Goal: Ask a question: Seek information or help from site administrators or community

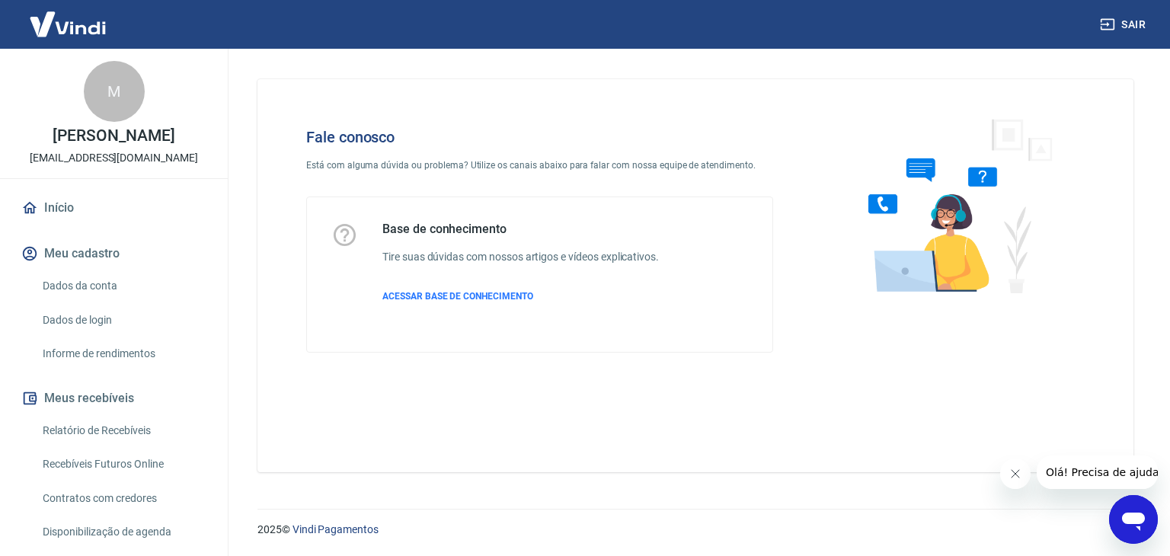
click at [1128, 515] on icon "Abrir janela de mensagens" at bounding box center [1133, 522] width 23 height 18
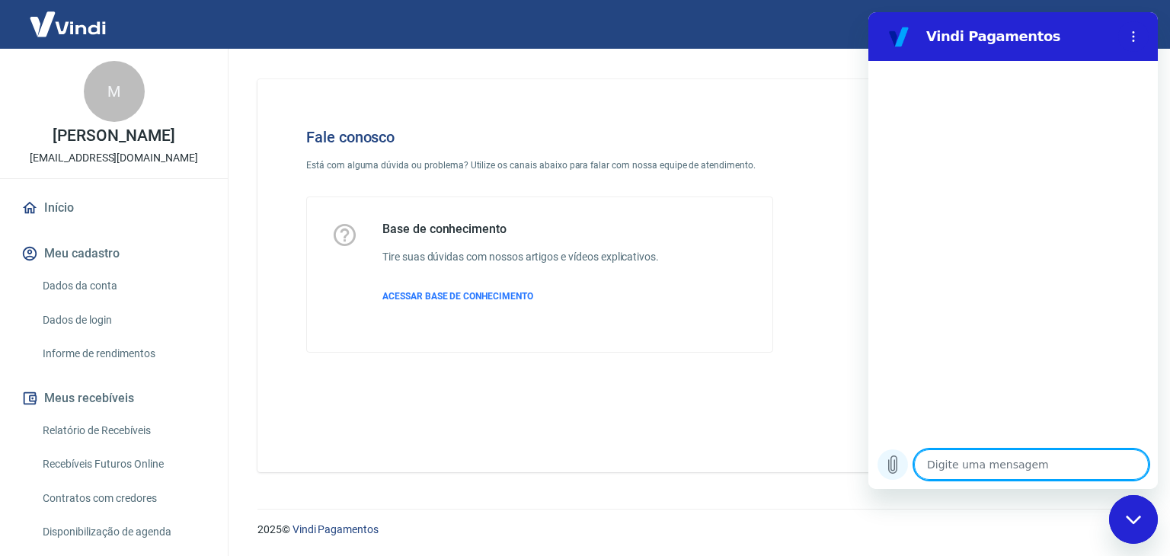
click at [893, 463] on icon "Carregar arquivo" at bounding box center [893, 465] width 18 height 18
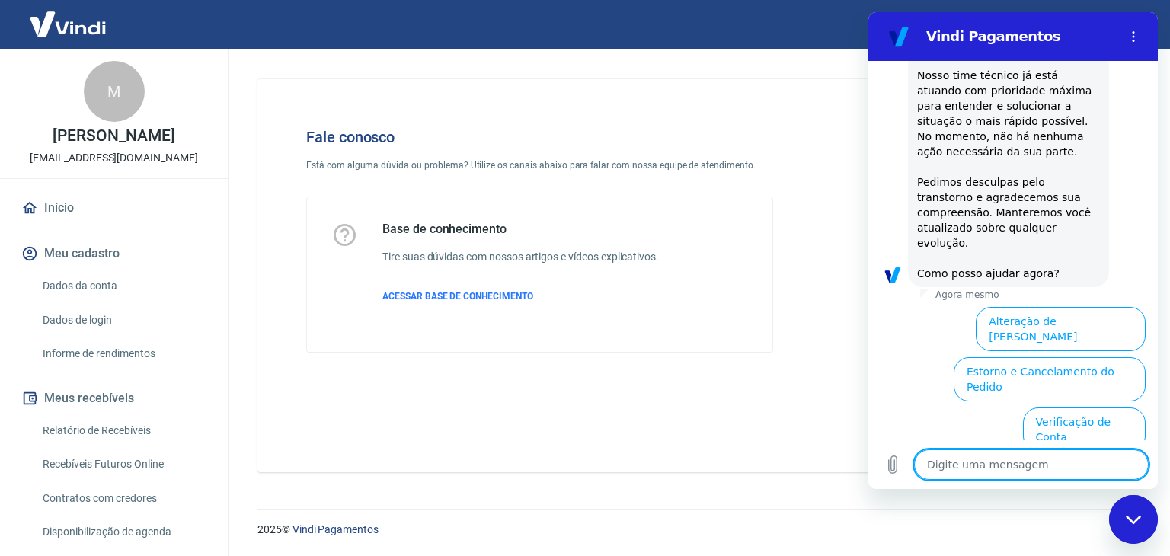
scroll to position [381, 0]
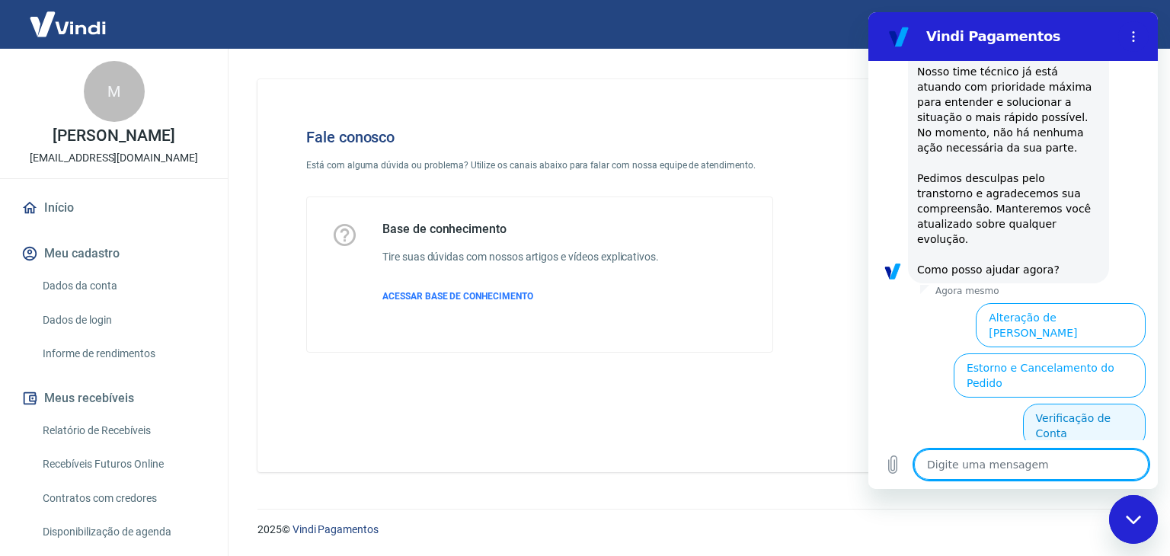
click at [1094, 404] on button "Verificação de Conta" at bounding box center [1084, 426] width 123 height 44
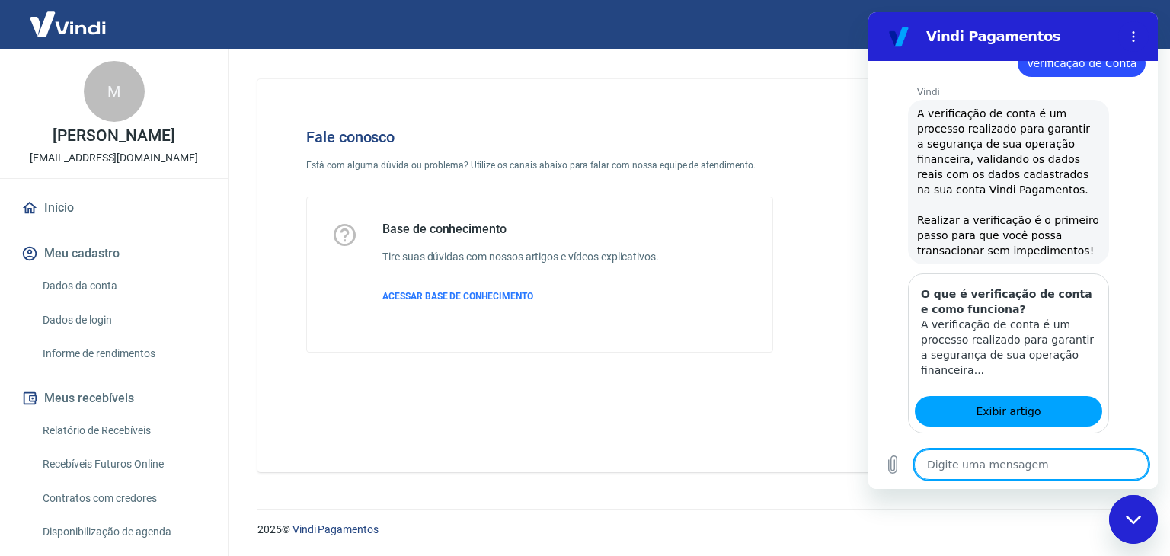
scroll to position [661, 0]
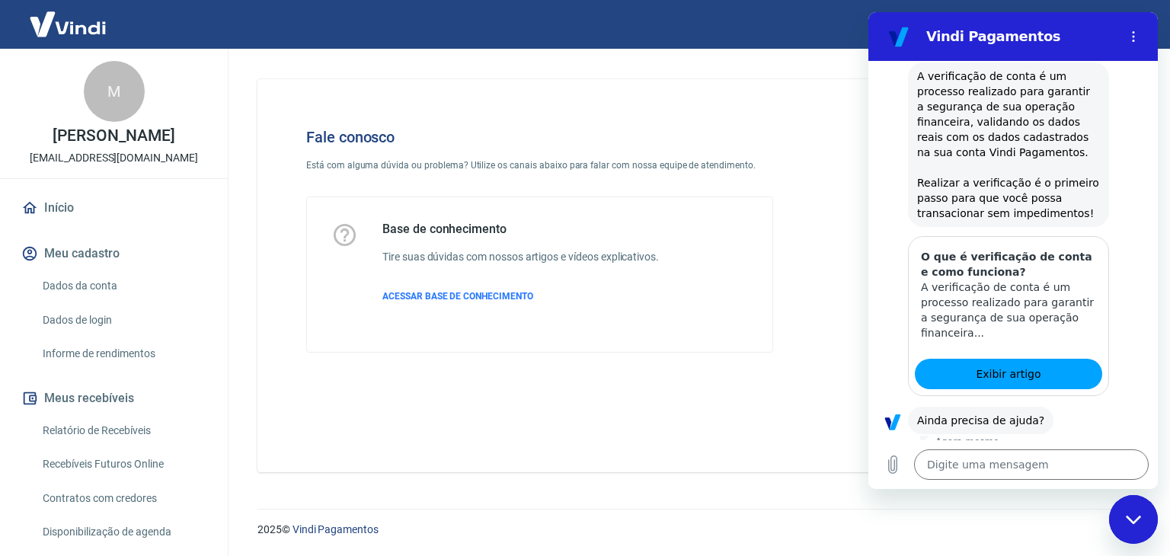
click at [1067, 454] on button "Sim" at bounding box center [1071, 468] width 44 height 29
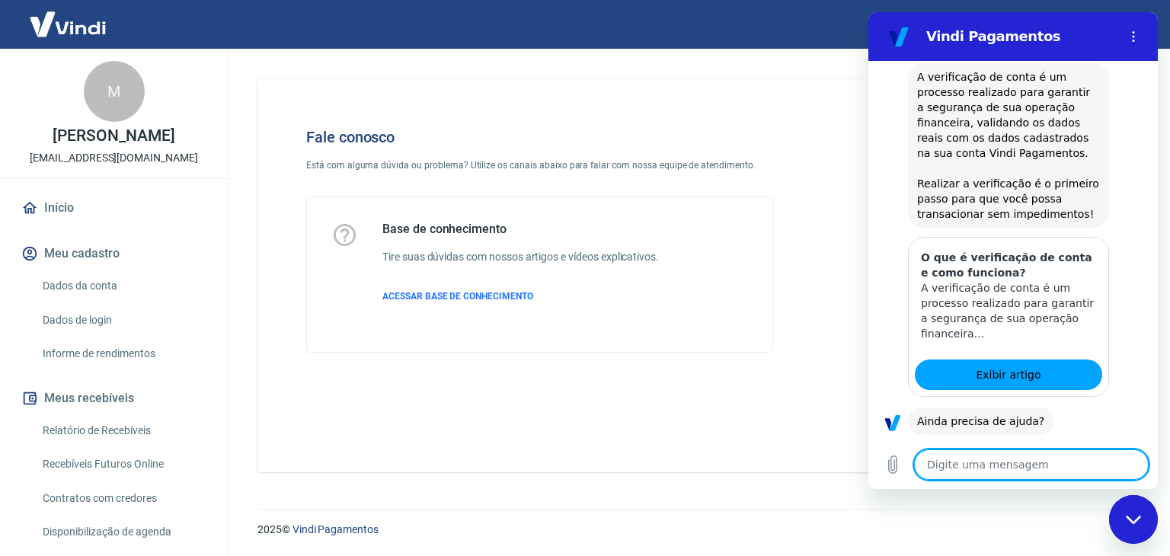
scroll to position [664, 0]
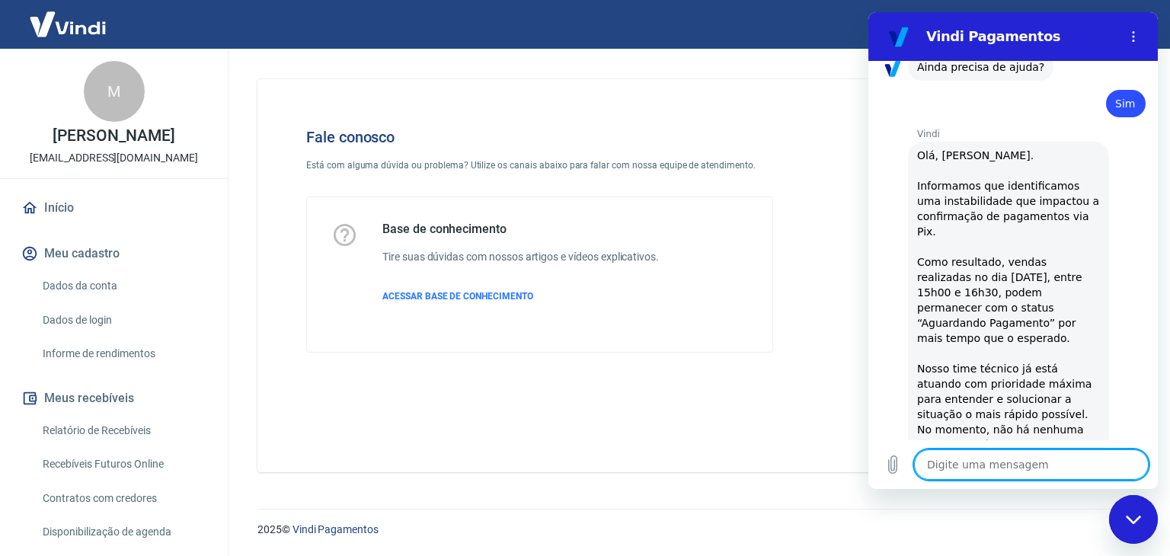
type textarea "x"
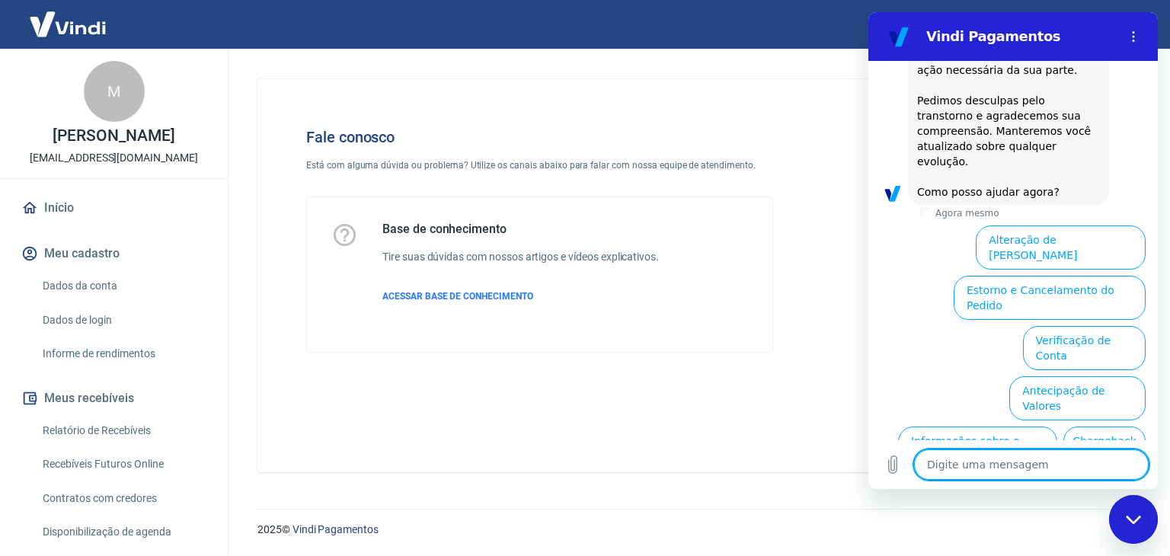
scroll to position [1392, 0]
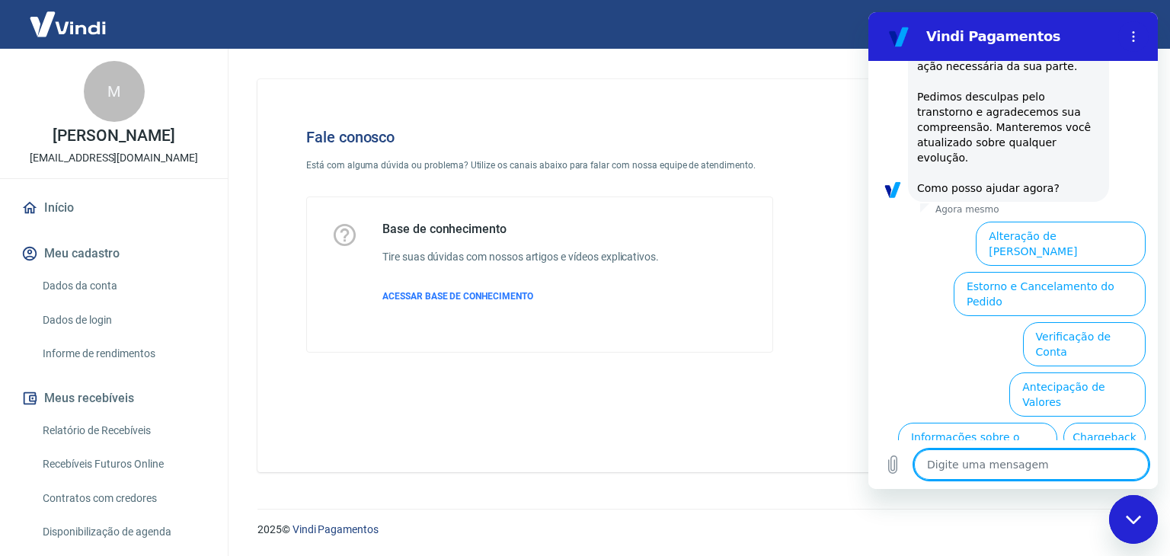
type textarea "a"
type textarea "x"
type textarea "at"
type textarea "x"
type textarea "ate"
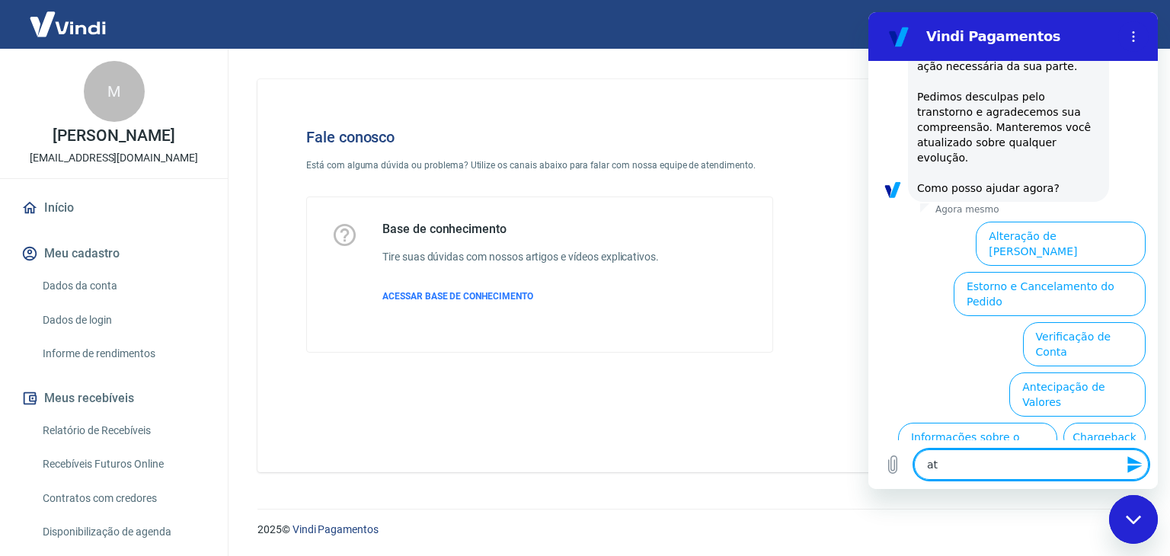
type textarea "x"
type textarea "aten"
type textarea "x"
type textarea "atend"
type textarea "x"
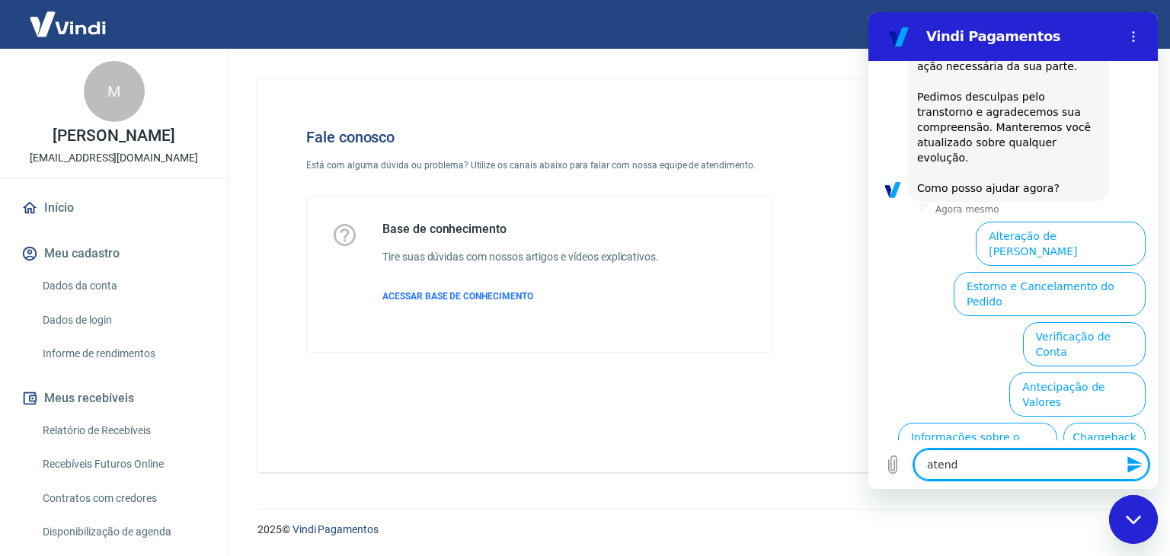
type textarea "atendi"
type textarea "x"
type textarea "atendim"
type textarea "x"
type textarea "atendime"
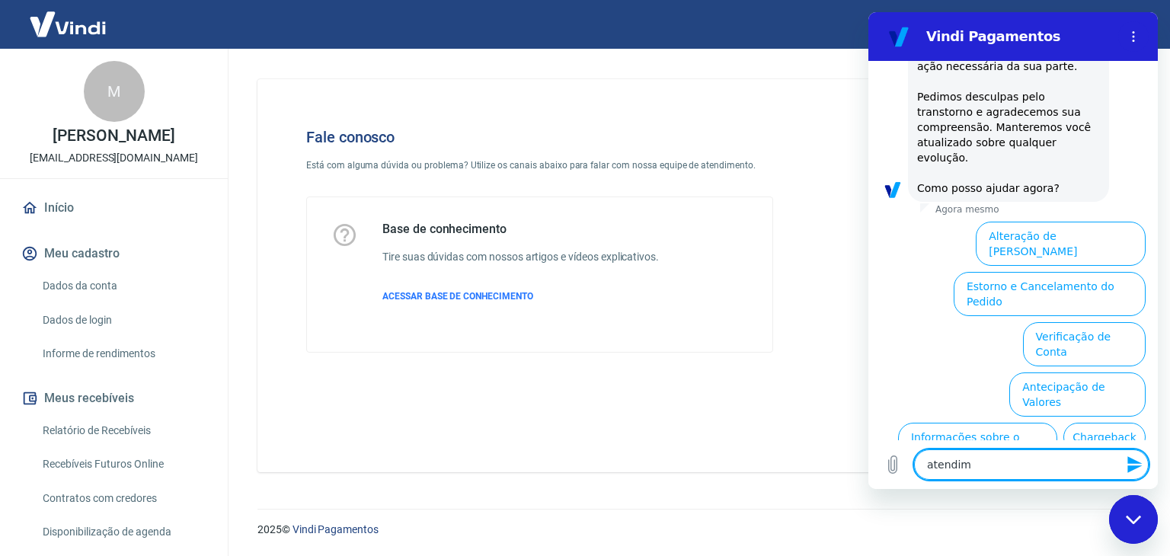
type textarea "x"
type textarea "atendimen"
type textarea "x"
type textarea "atendiment"
type textarea "x"
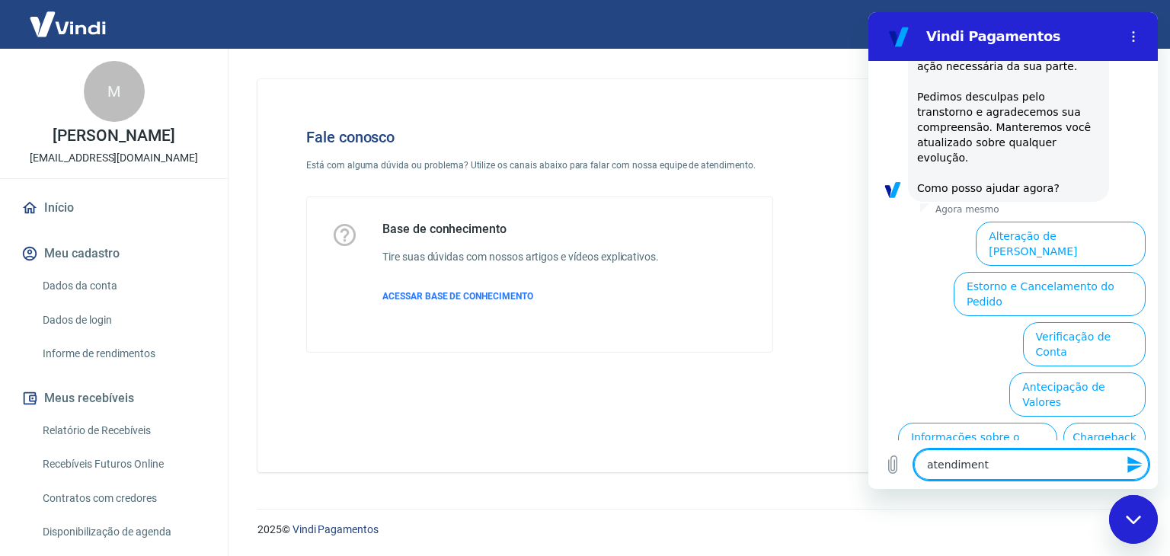
type textarea "atendimento"
type textarea "x"
type textarea "atendimento"
type textarea "x"
type textarea "atendimento h"
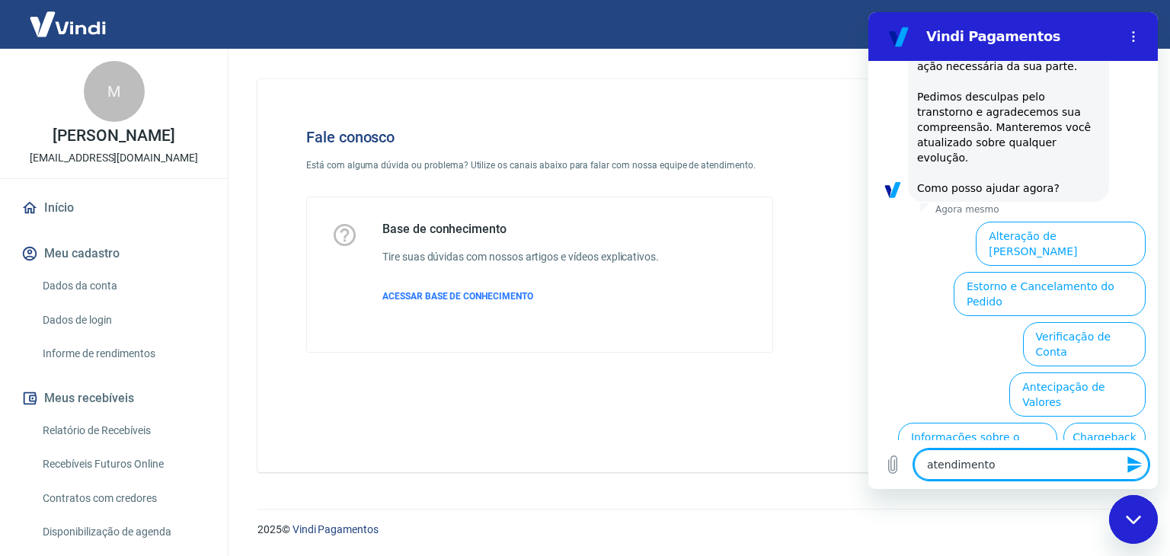
type textarea "x"
type textarea "atendimento hu"
type textarea "x"
type textarea "atendimento hum"
type textarea "x"
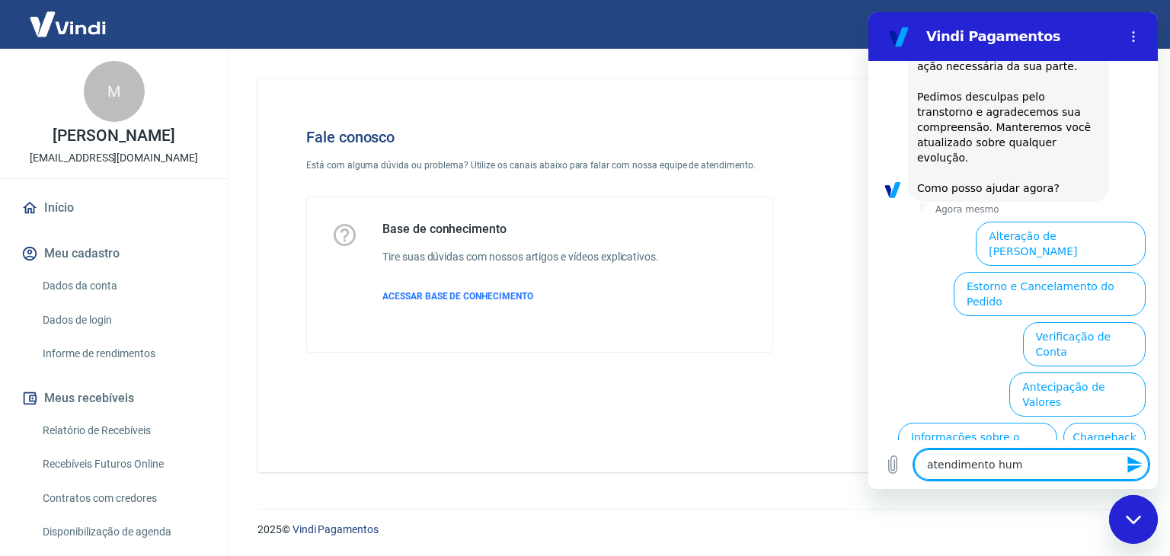
type textarea "atendimento huma"
type textarea "x"
type textarea "atendimento human"
type textarea "x"
type textarea "atendimento humani"
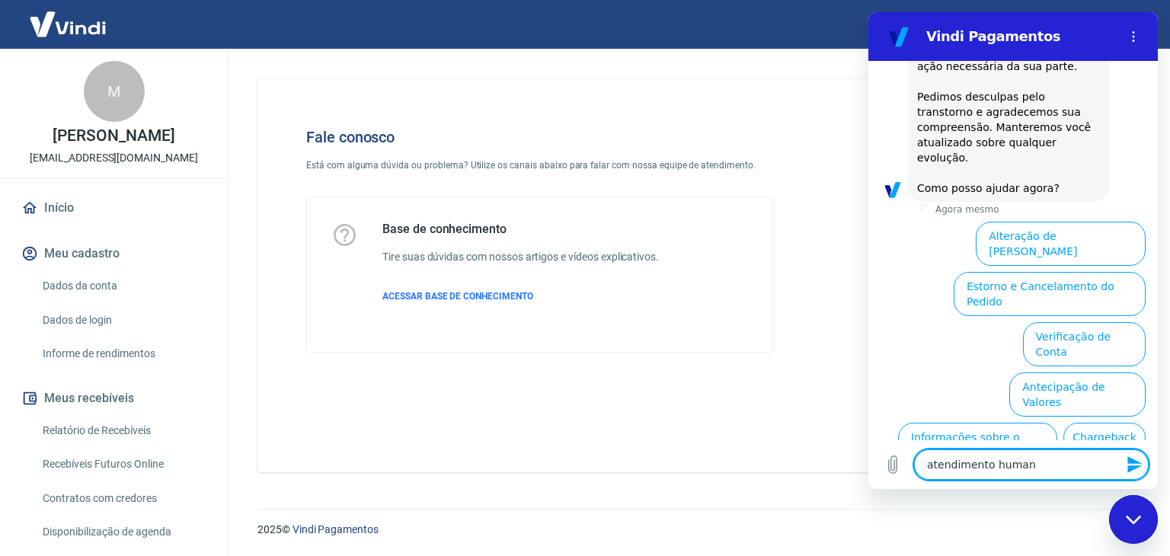
type textarea "x"
type textarea "atendimento humaniz"
type textarea "x"
type textarea "atendimento humaniza"
type textarea "x"
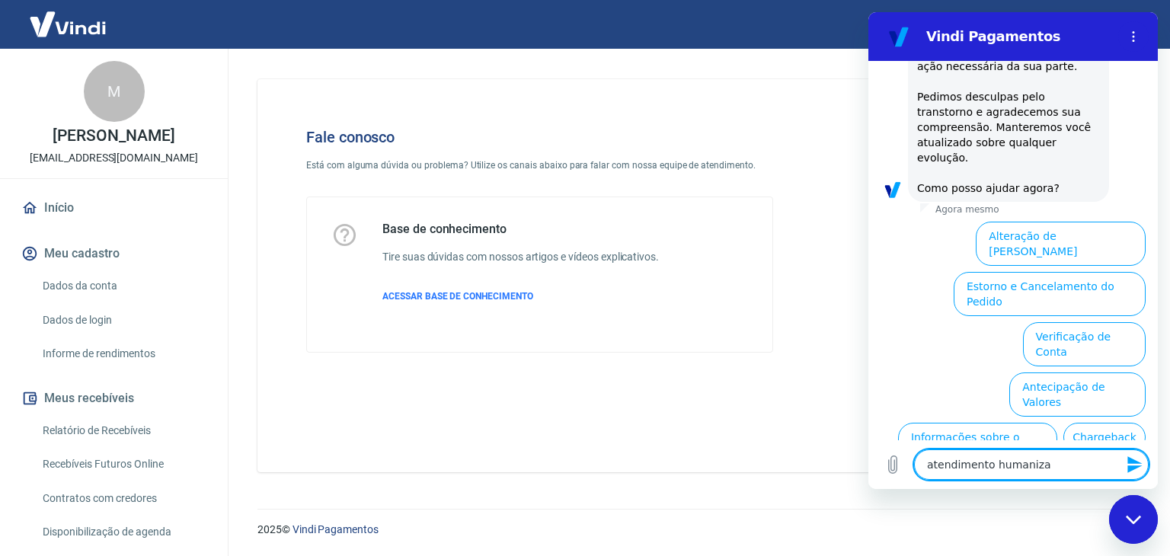
type textarea "atendimento humanizad"
type textarea "x"
type textarea "atendimento humanizado"
type textarea "x"
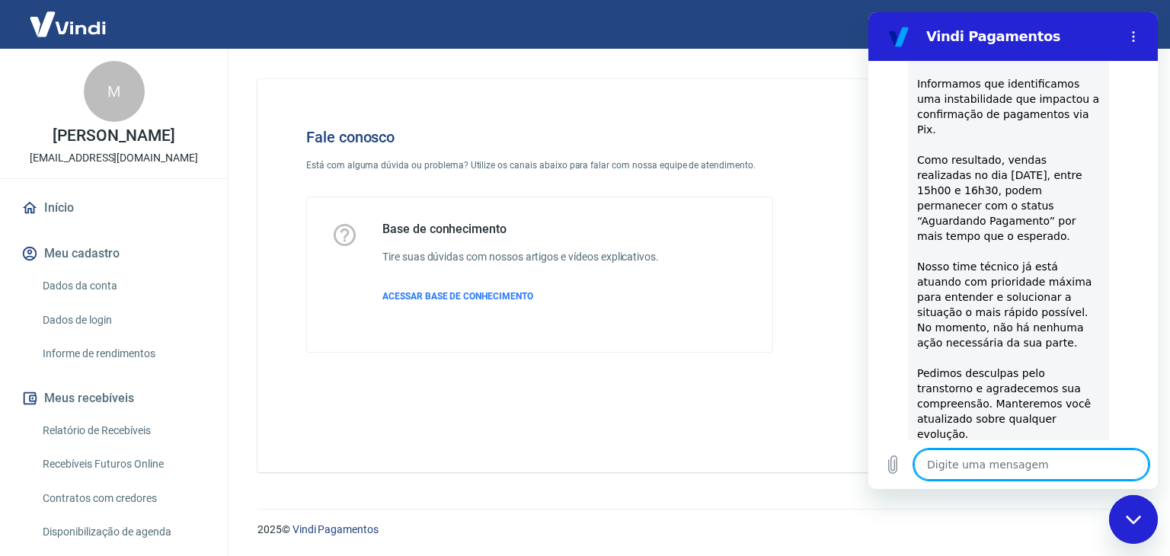
type textarea "x"
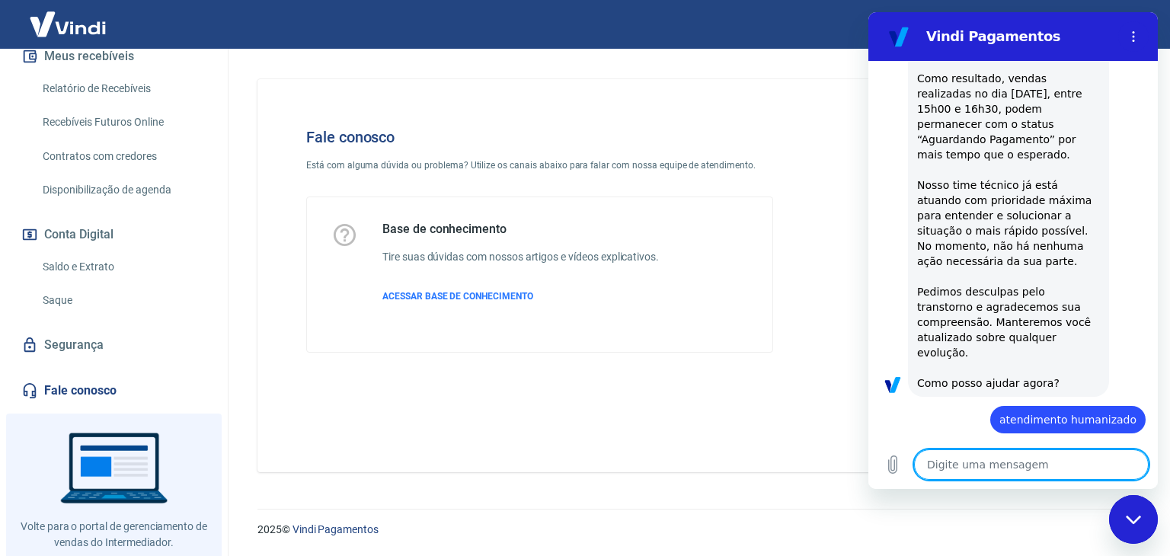
scroll to position [378, 0]
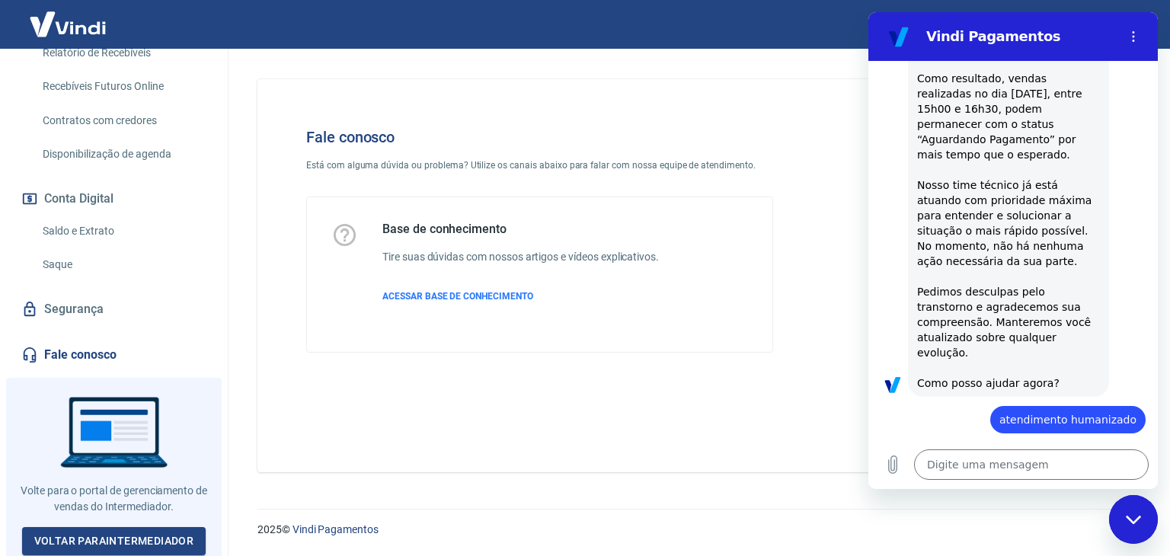
click at [66, 350] on link "Fale conosco" at bounding box center [113, 355] width 191 height 34
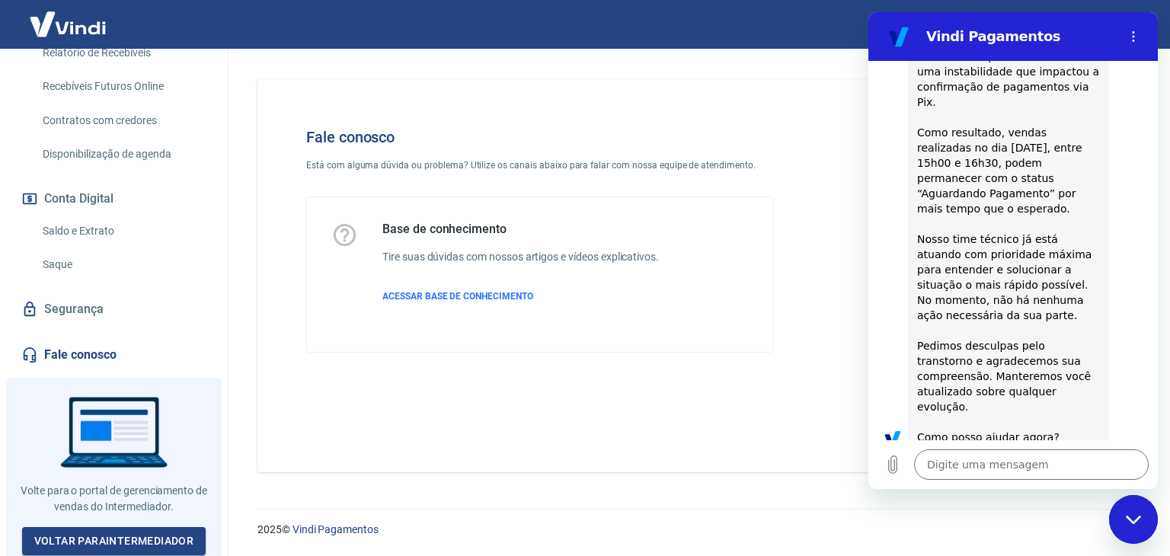
scroll to position [1197, 0]
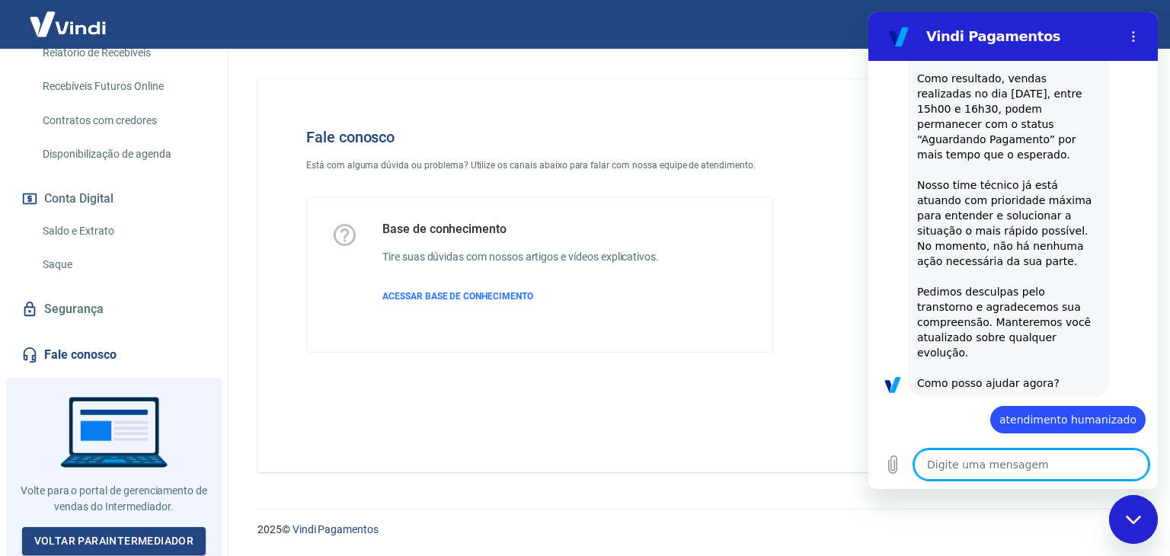
click at [974, 465] on textarea at bounding box center [1031, 464] width 235 height 30
type textarea "a"
type textarea "x"
type textarea "at"
type textarea "x"
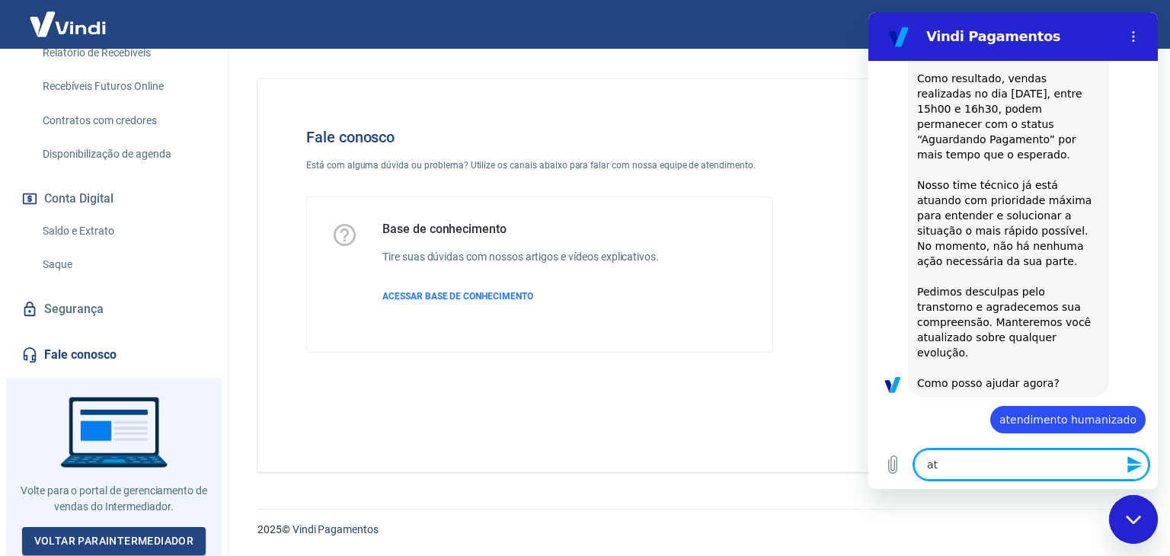
type textarea "ate"
type textarea "x"
type textarea "aten"
type textarea "x"
type textarea "atend"
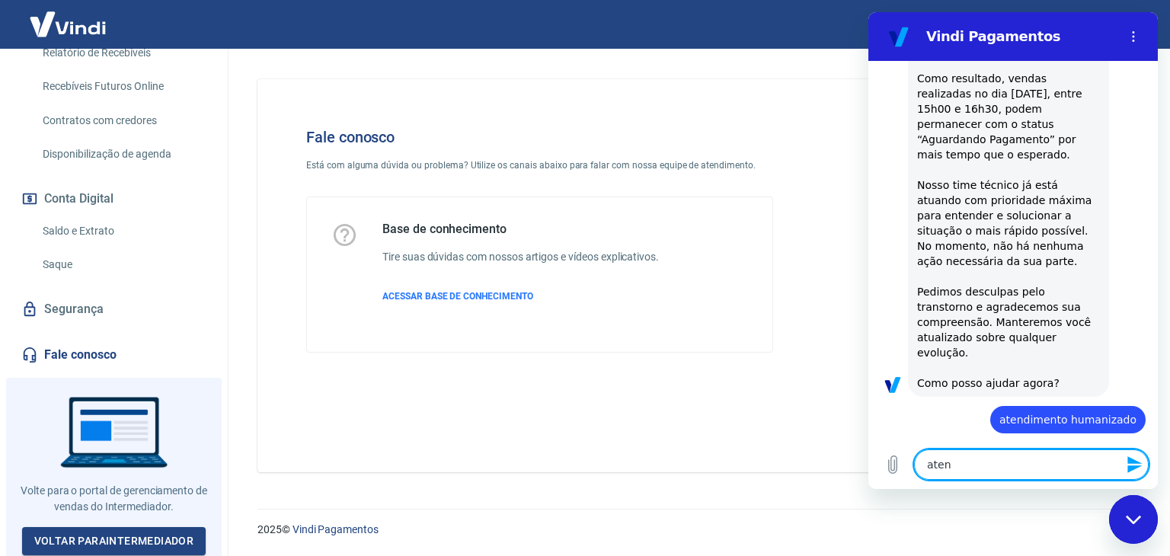
type textarea "x"
type textarea "atendi"
type textarea "x"
type textarea "atendim"
type textarea "x"
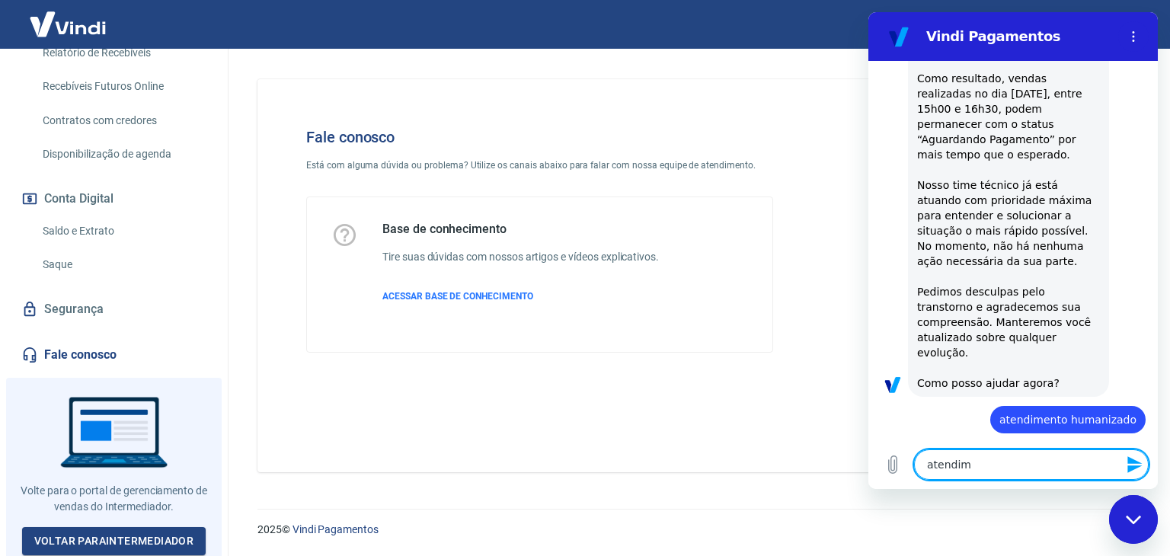
type textarea "atendime"
type textarea "x"
type textarea "atendimen"
type textarea "x"
type textarea "atendiment"
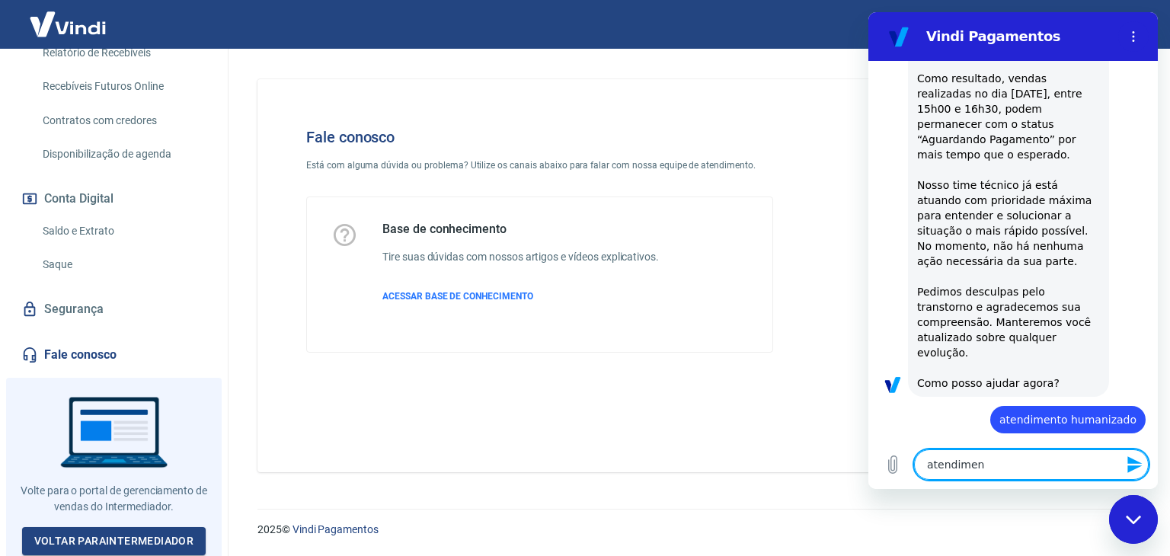
type textarea "x"
type textarea "atendimento"
type textarea "x"
type textarea "atendimento"
type textarea "x"
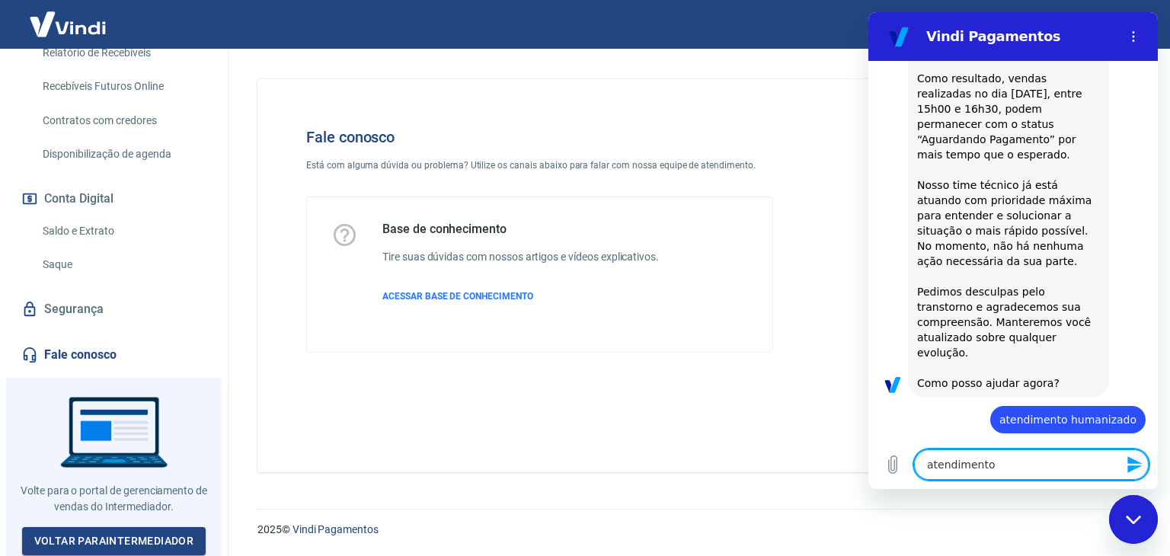
type textarea "atendimento h"
type textarea "x"
type textarea "atendimento hu"
type textarea "x"
type textarea "atendimento hum"
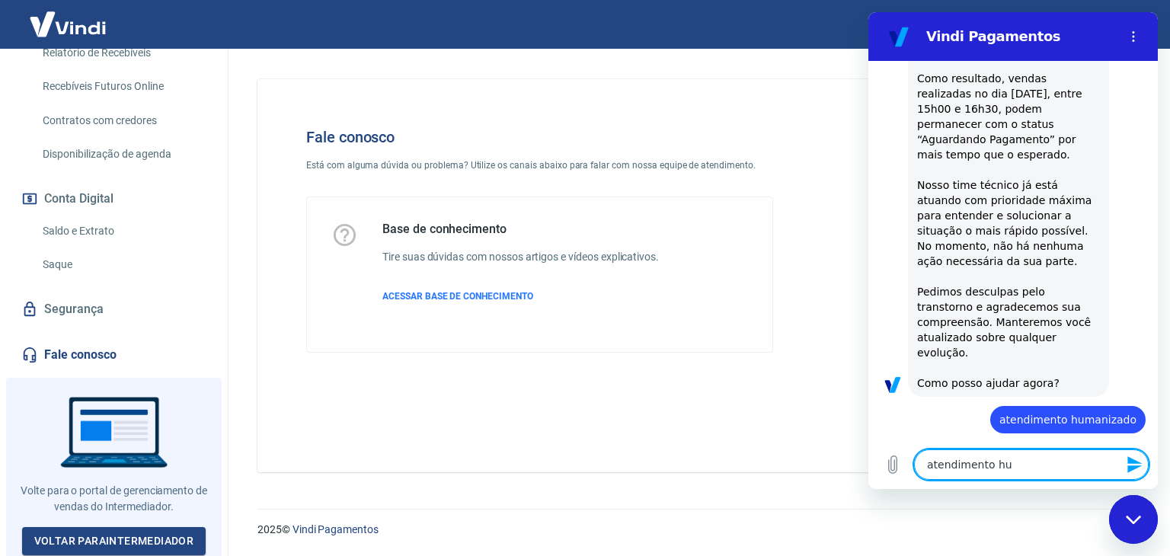
type textarea "x"
type textarea "atendimento huma"
type textarea "x"
type textarea "atendimento human"
type textarea "x"
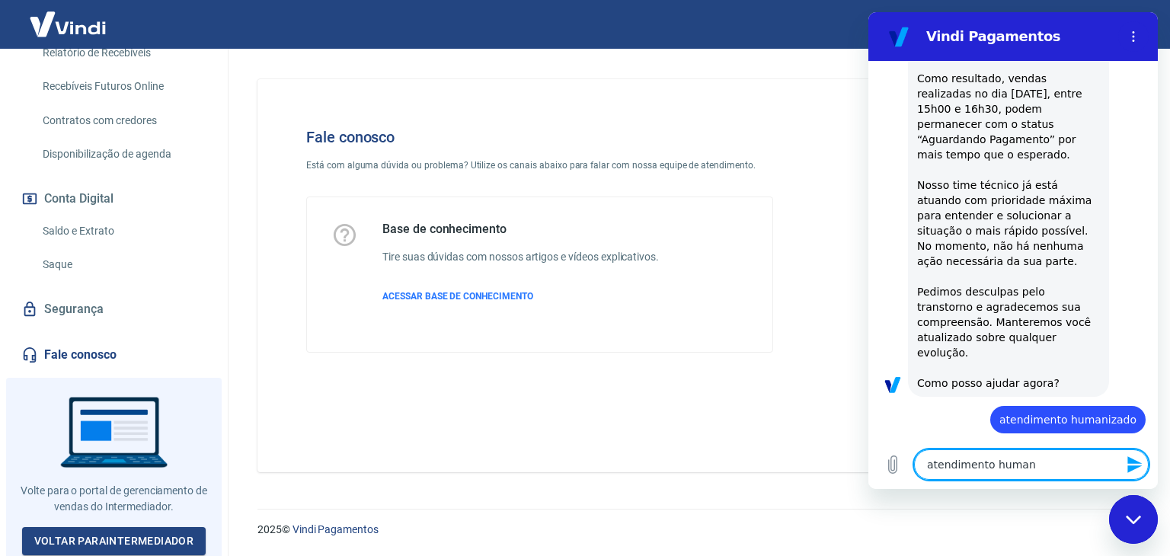
type textarea "atendimento humani"
type textarea "x"
type textarea "atendimento humaniz"
type textarea "x"
type textarea "atendimento humaniza"
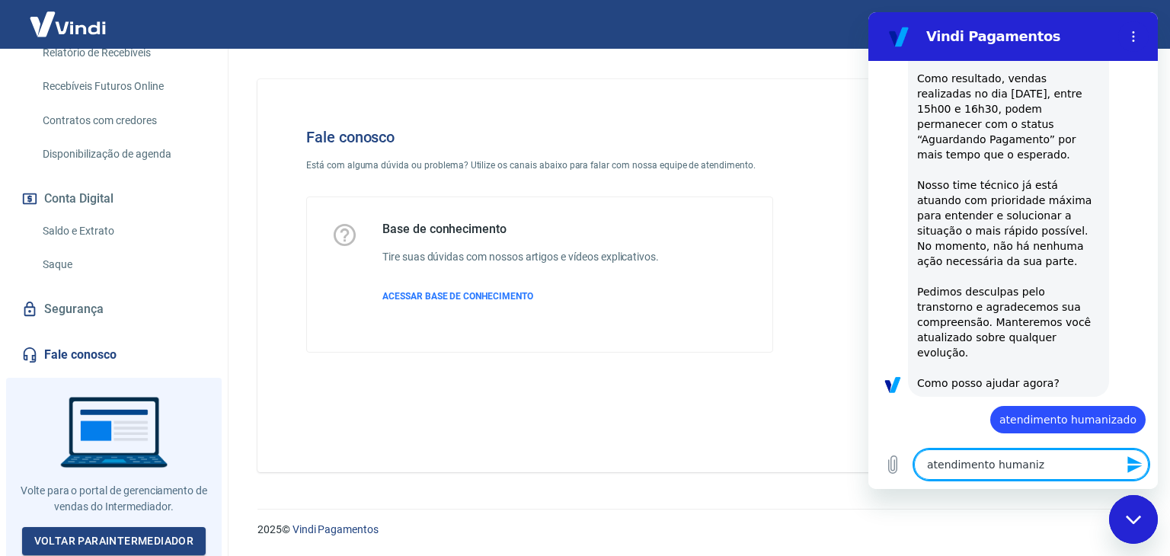
type textarea "x"
type textarea "atendimento humanizad"
type textarea "x"
type textarea "atendimento humanizado"
type textarea "x"
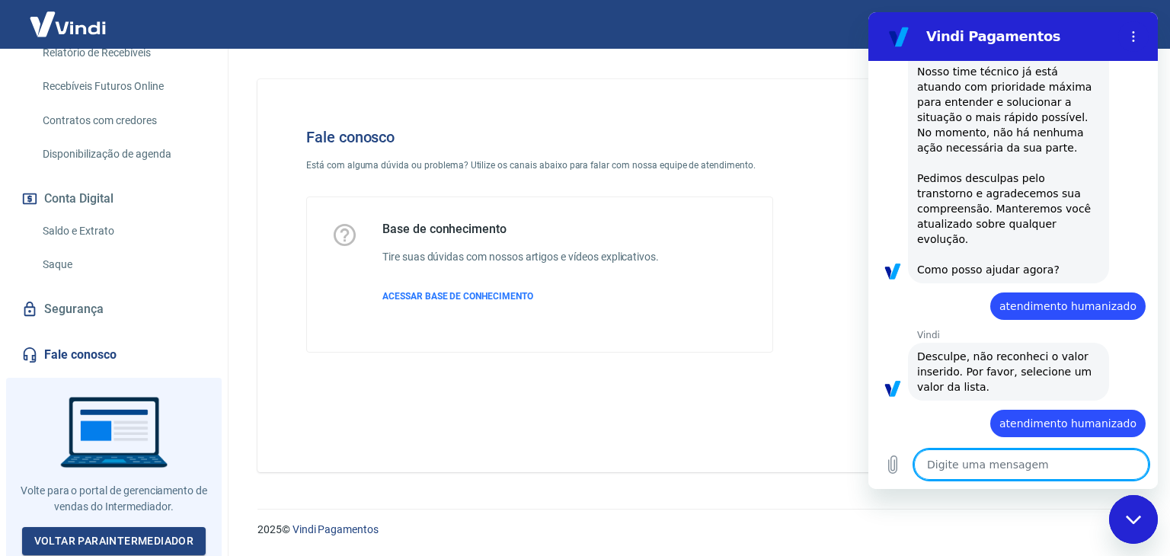
scroll to position [1313, 0]
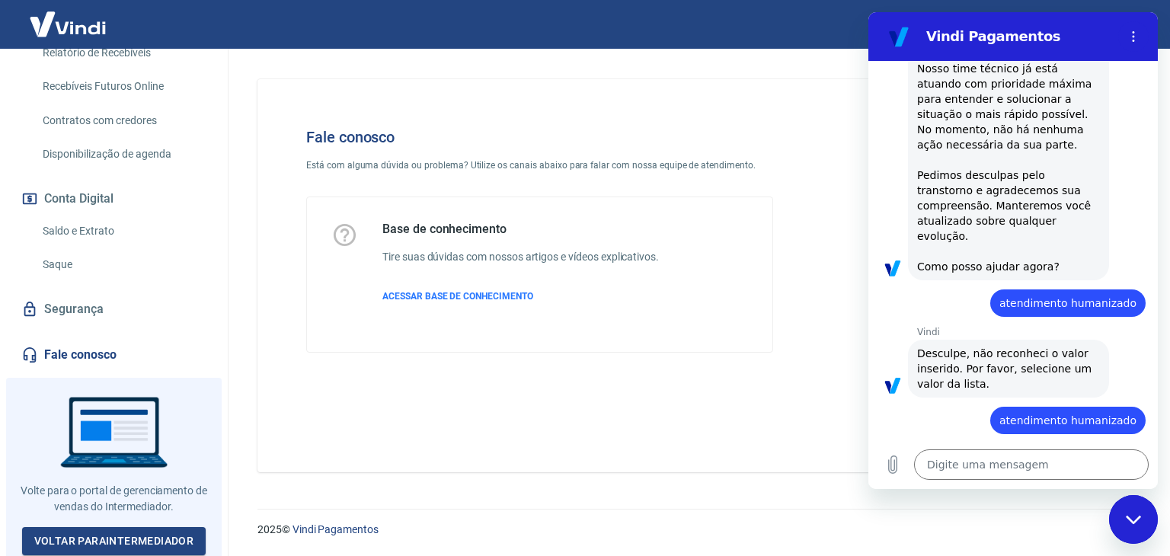
click at [59, 299] on link "Segurança" at bounding box center [113, 310] width 191 height 34
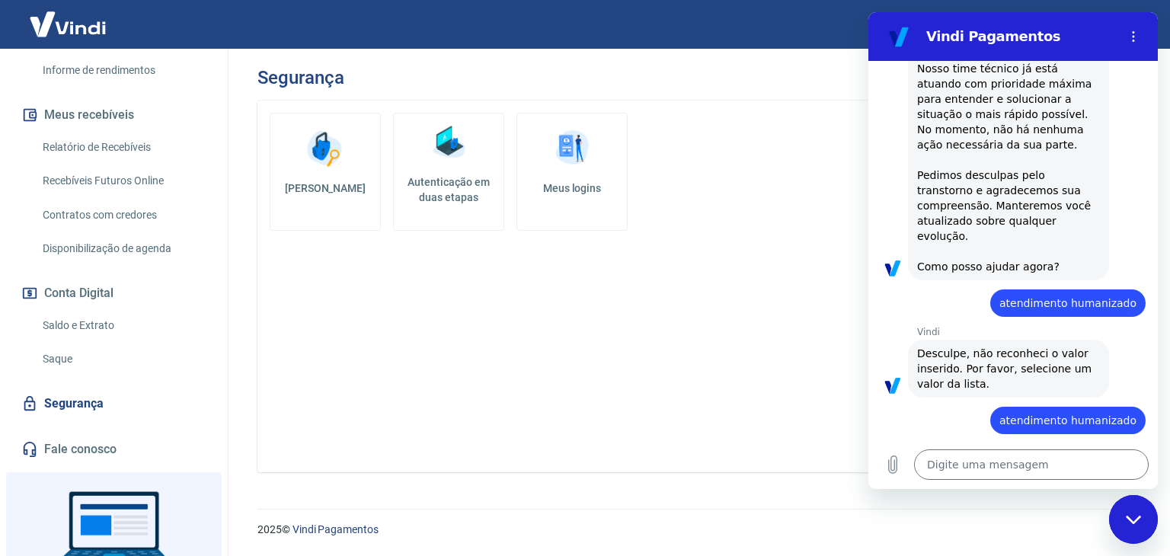
scroll to position [378, 0]
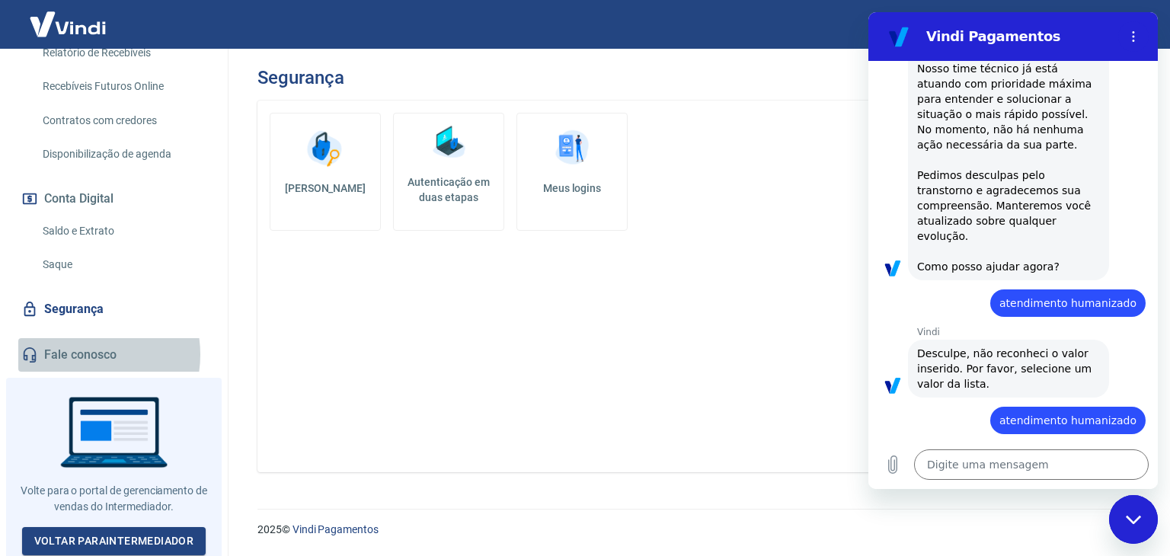
click at [78, 354] on link "Fale conosco" at bounding box center [113, 355] width 191 height 34
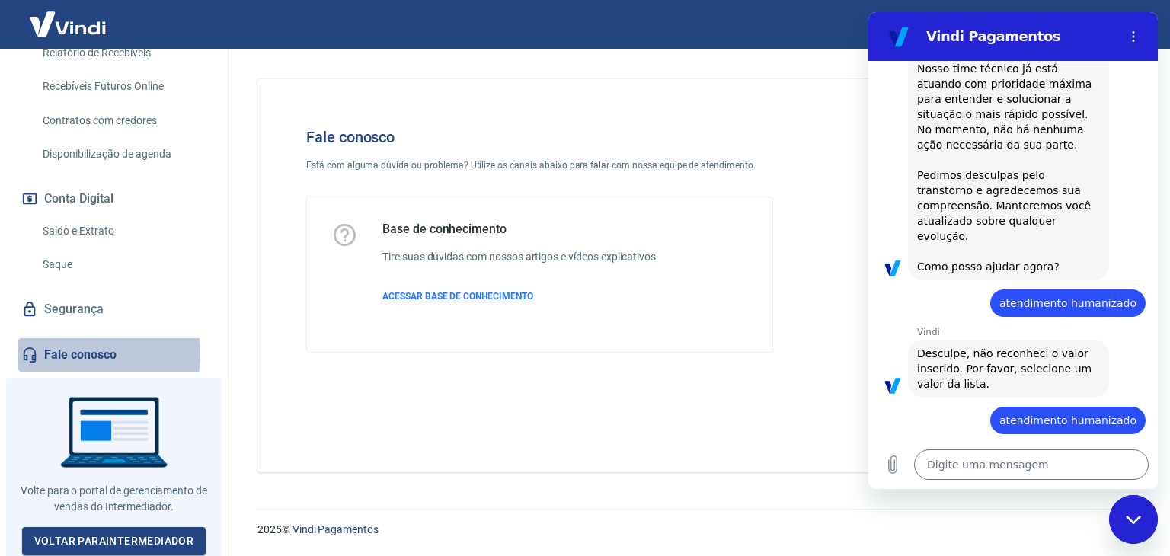
click at [78, 354] on link "Fale conosco" at bounding box center [113, 355] width 191 height 34
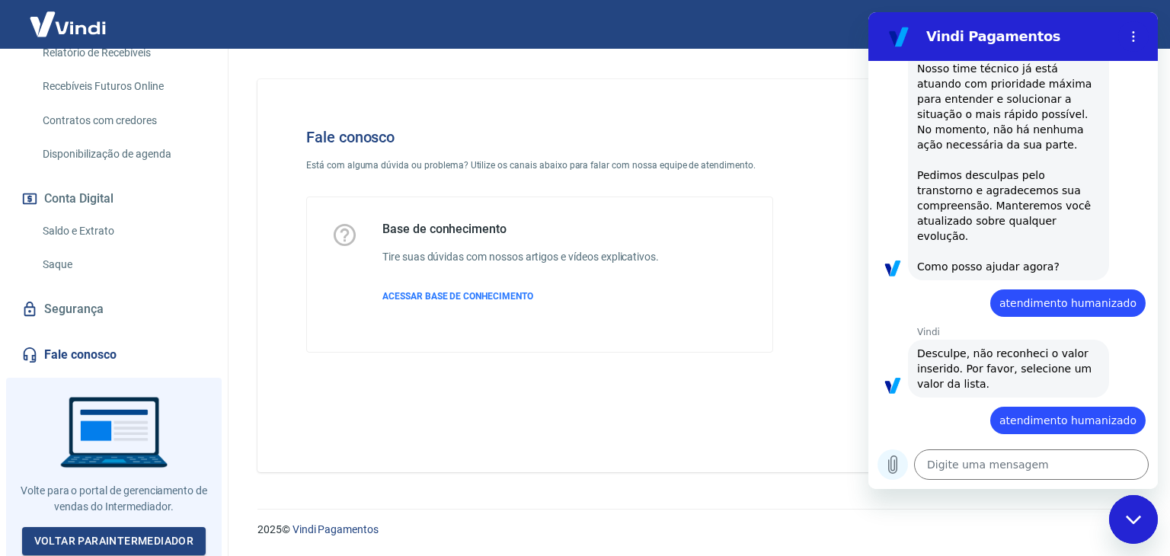
click at [891, 464] on icon "Carregar arquivo" at bounding box center [893, 465] width 8 height 18
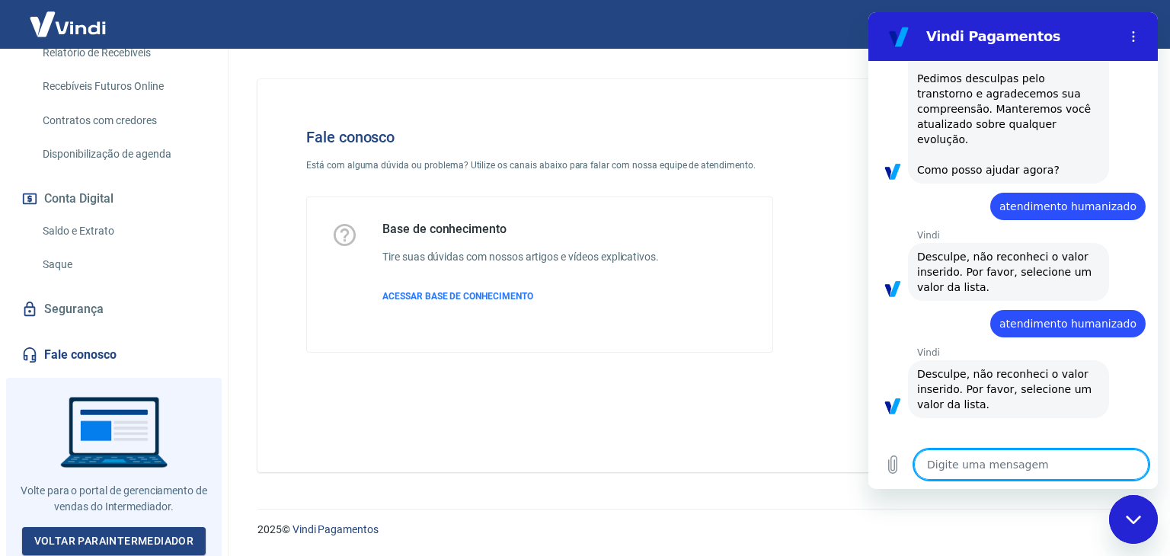
scroll to position [1408, 0]
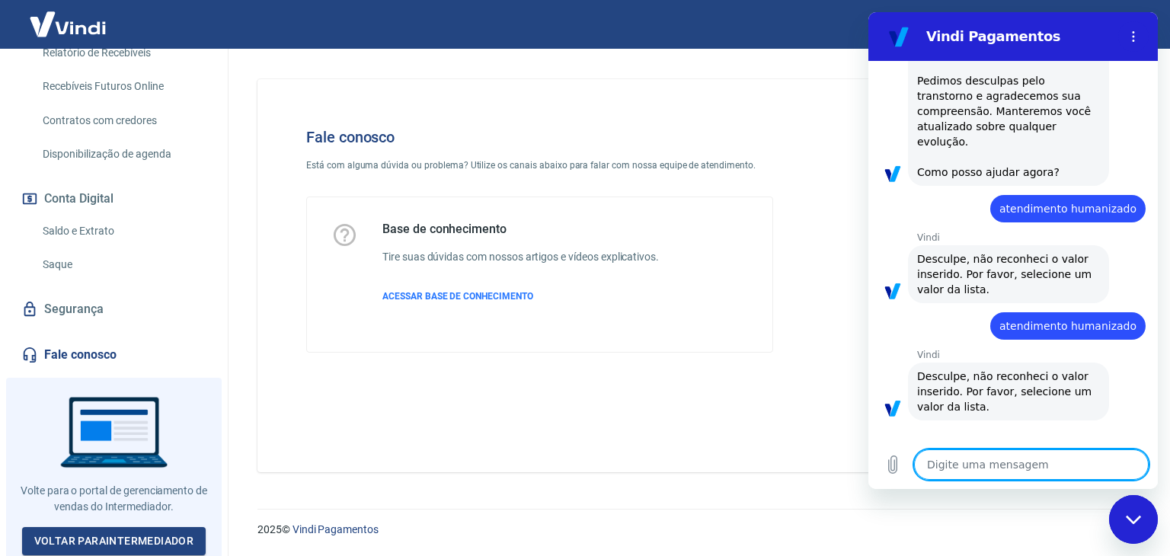
click at [991, 472] on textarea at bounding box center [1031, 464] width 235 height 30
type textarea "x"
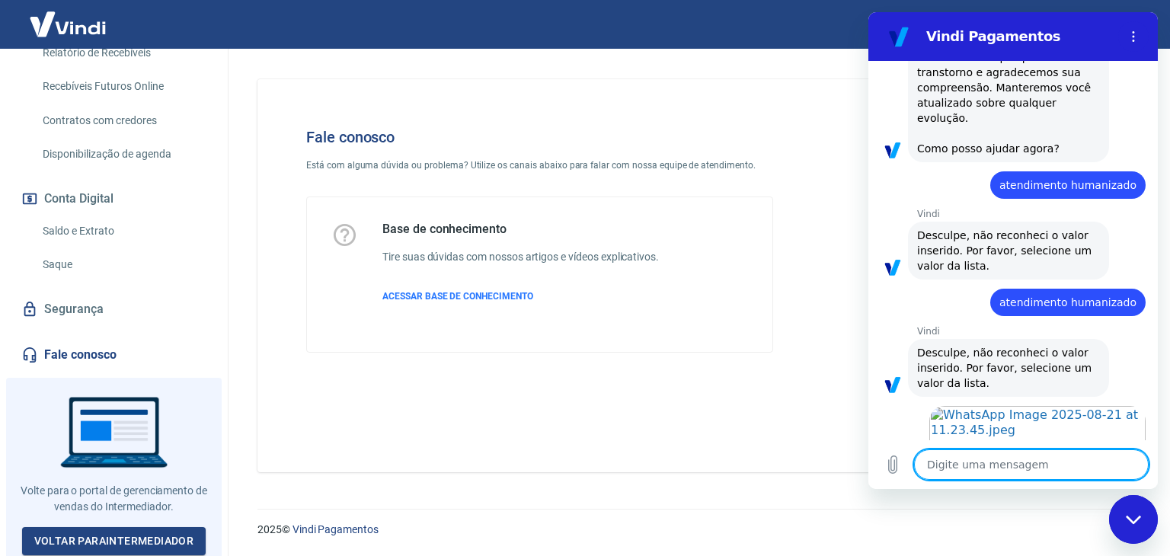
type textarea "q"
type textarea "x"
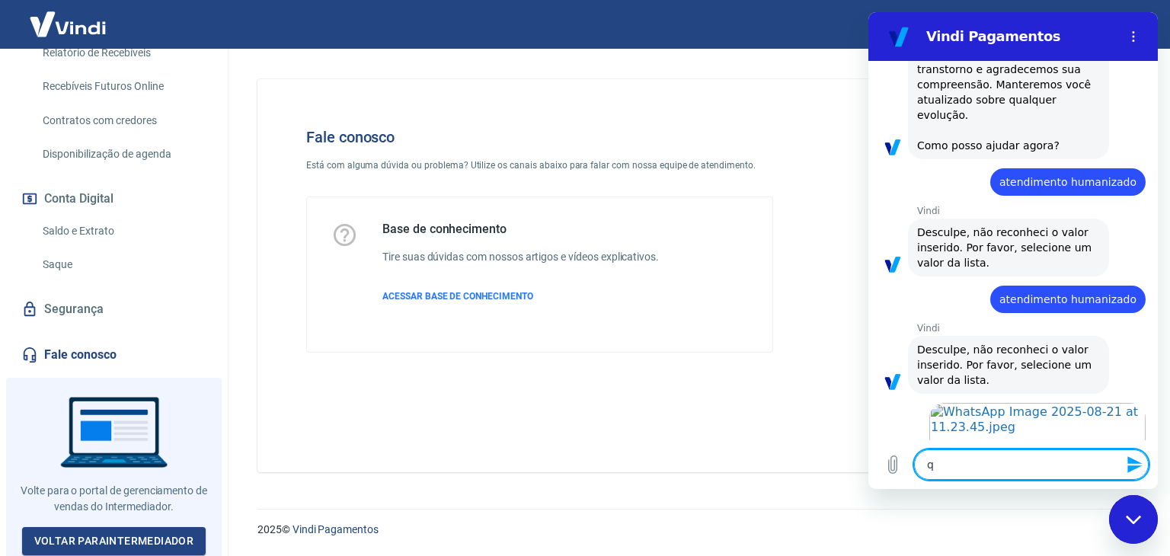
type textarea "qu"
type textarea "x"
type textarea "que"
type textarea "x"
type textarea "quer"
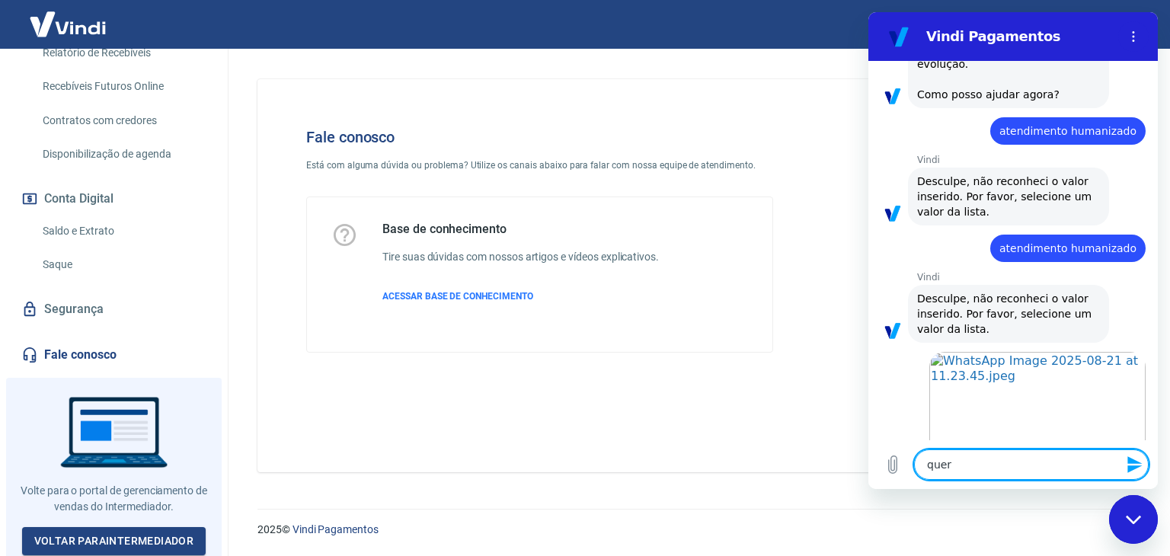
type textarea "x"
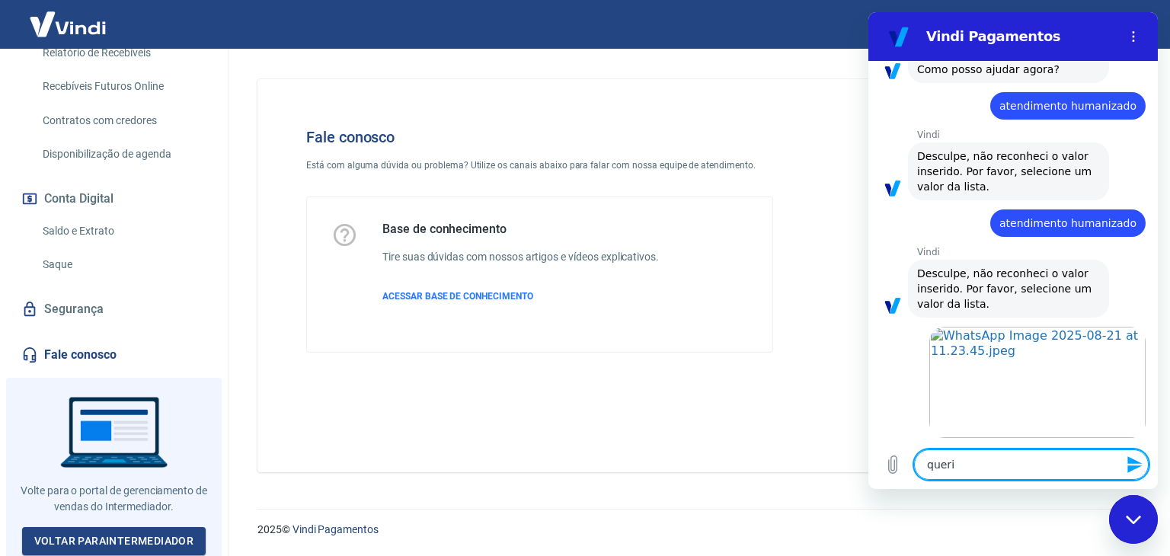
type textarea "querio"
type textarea "x"
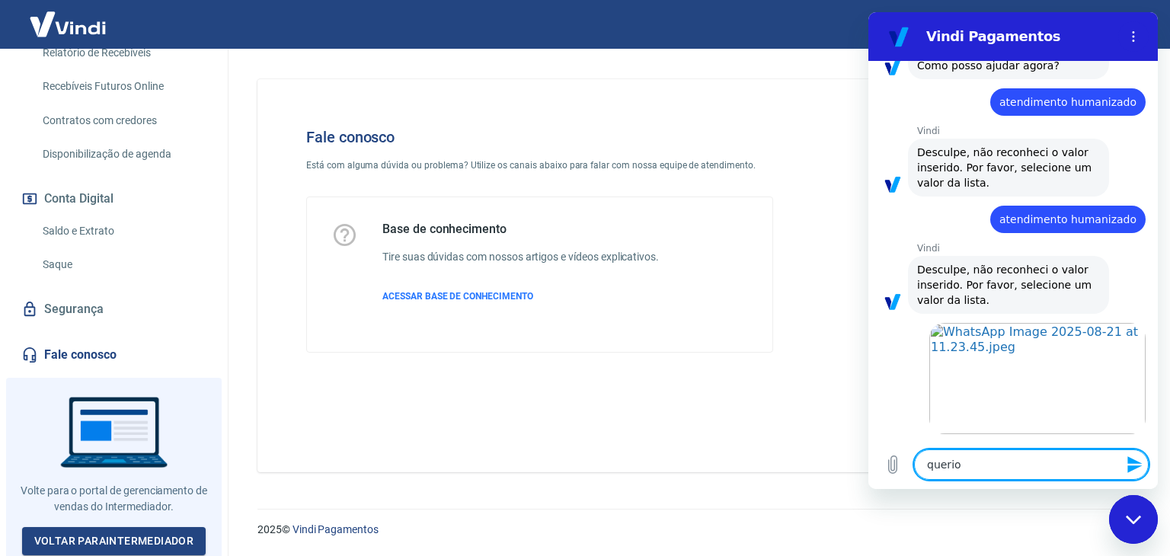
type textarea "queri"
type textarea "x"
type textarea "quer"
type textarea "x"
type textarea "quero"
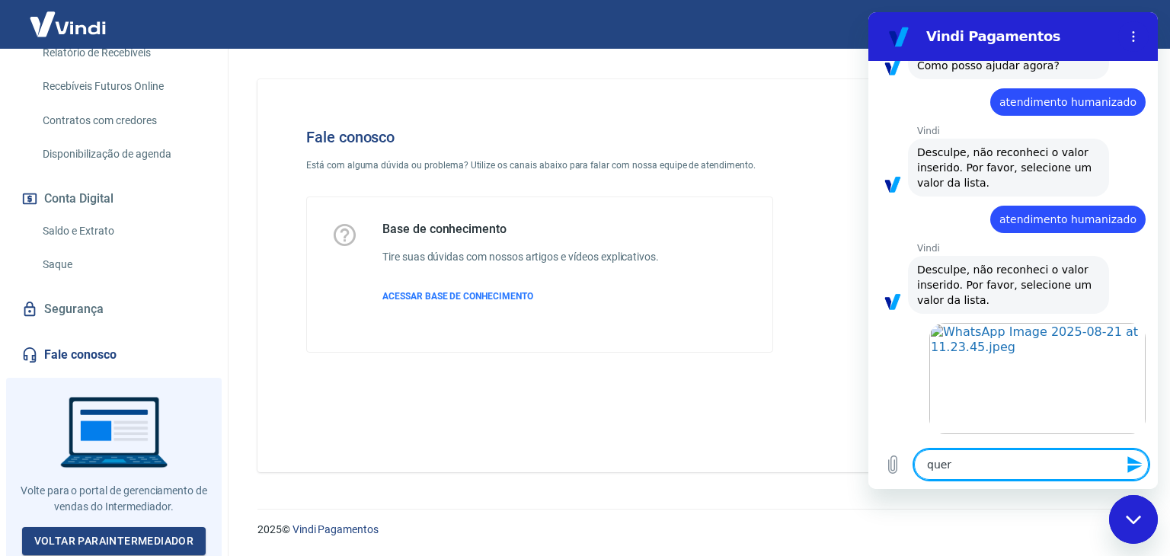
type textarea "x"
type textarea "quero"
type textarea "x"
type textarea "quero s"
type textarea "x"
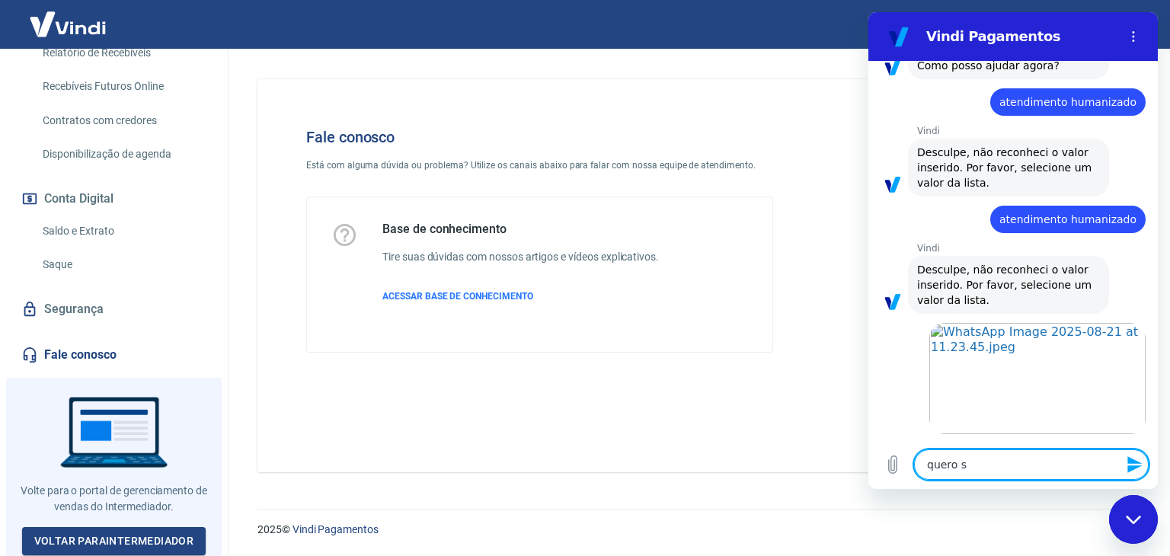
type textarea "quero sa"
type textarea "x"
type textarea "quero sab"
type textarea "x"
type textarea "quero sabe"
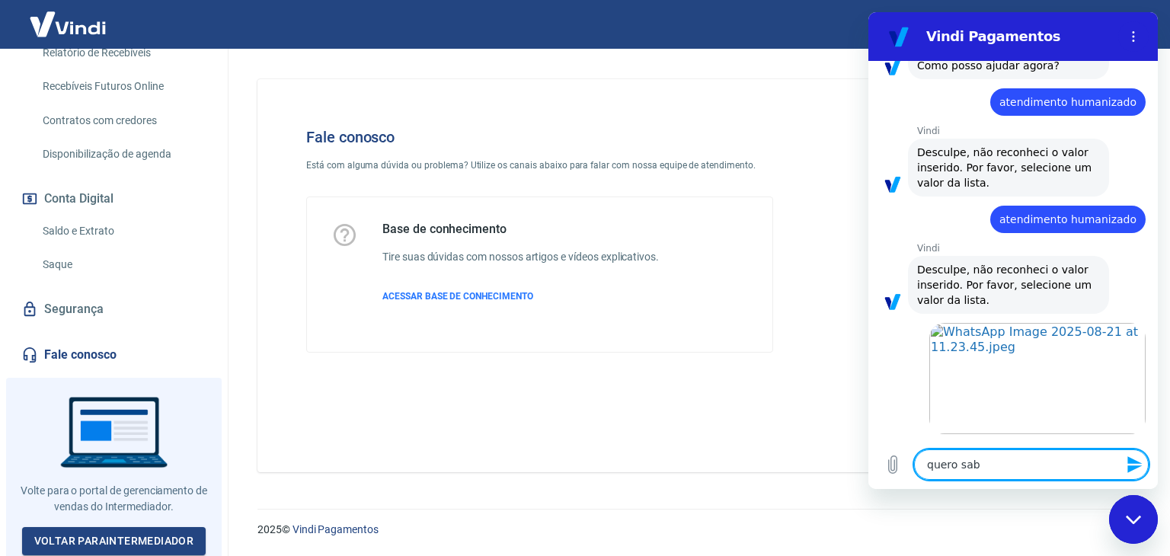
type textarea "x"
type textarea "quero saber"
type textarea "x"
type textarea "quero saber"
type textarea "x"
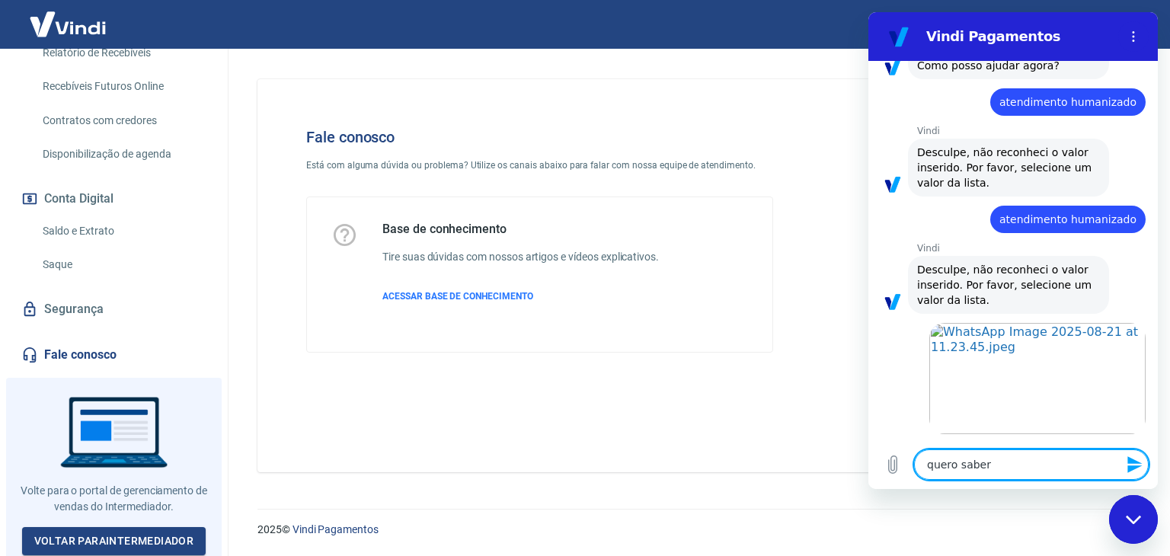
type textarea "quero saber s"
type textarea "x"
type textarea "quero saber so"
type textarea "x"
type textarea "quero saber sob"
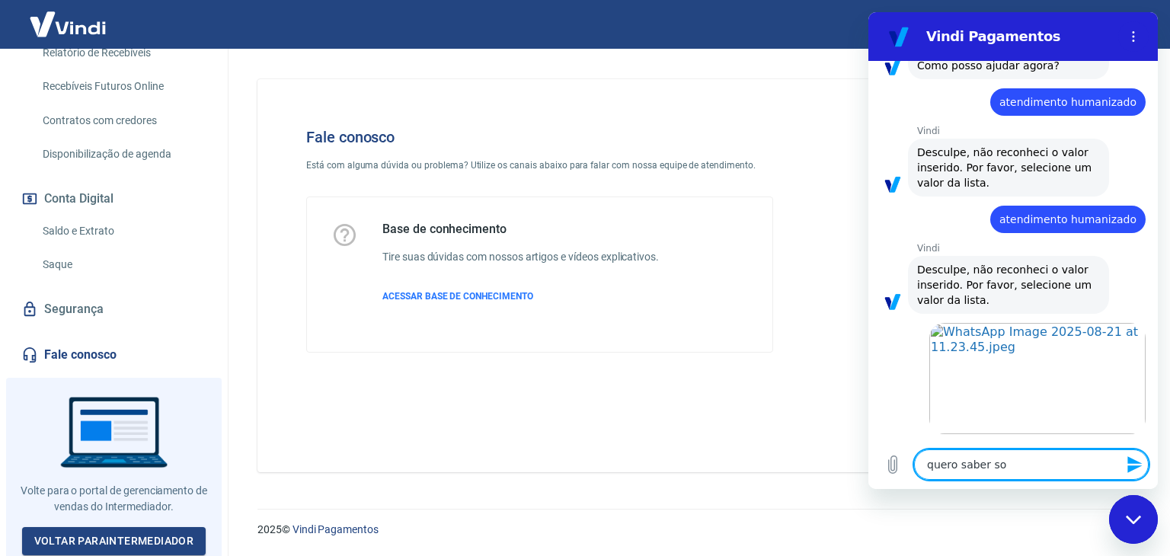
type textarea "x"
type textarea "quero saber sobr"
type textarea "x"
type textarea "quero saber sobre"
type textarea "x"
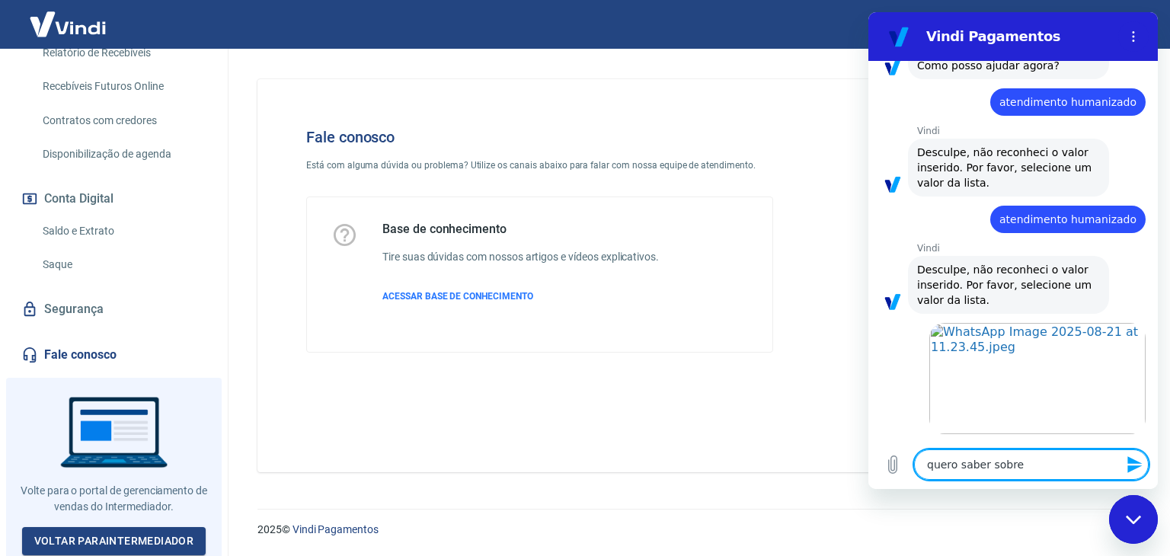
type textarea "quero saber sobre"
type textarea "x"
type textarea "quero saber sobre e"
type textarea "x"
type textarea "quero saber sobre es"
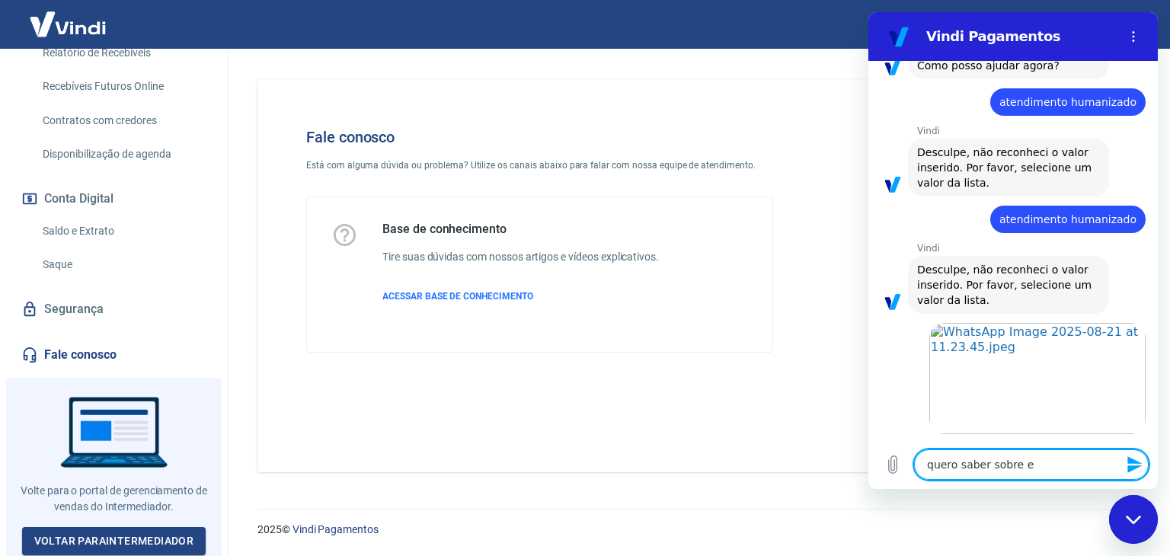
type textarea "x"
type textarea "quero saber sobre ess"
type textarea "x"
type textarea "quero saber sobre esse"
type textarea "x"
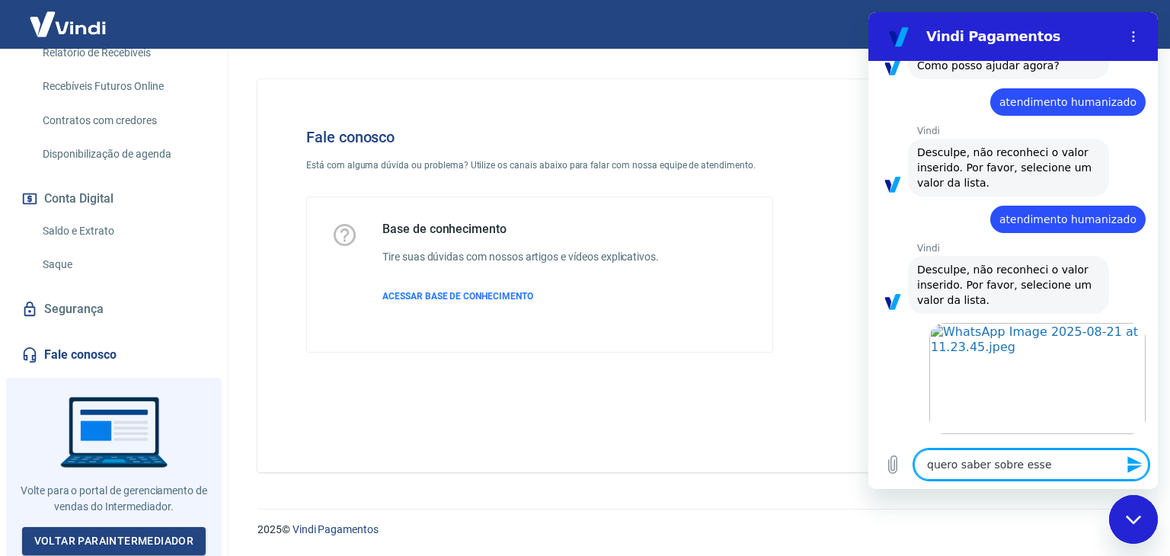
type textarea "quero saber sobre esse"
type textarea "x"
type textarea "quero saber sobre esse v"
type textarea "x"
type textarea "quero saber sobre esse va"
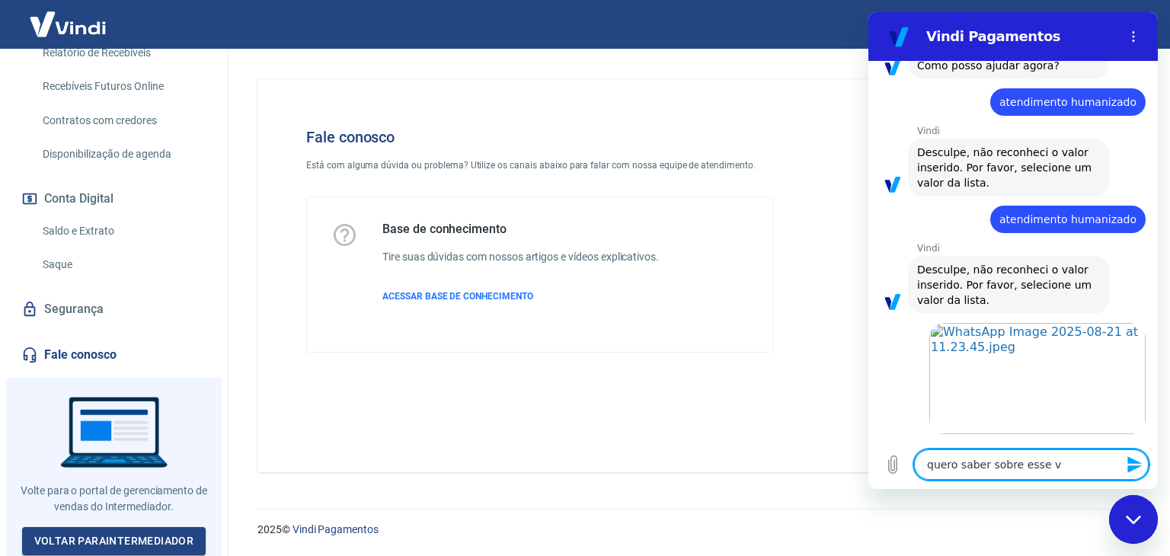
type textarea "x"
type textarea "quero saber sobre esse val"
type textarea "x"
type textarea "quero saber sobre esse valo"
type textarea "x"
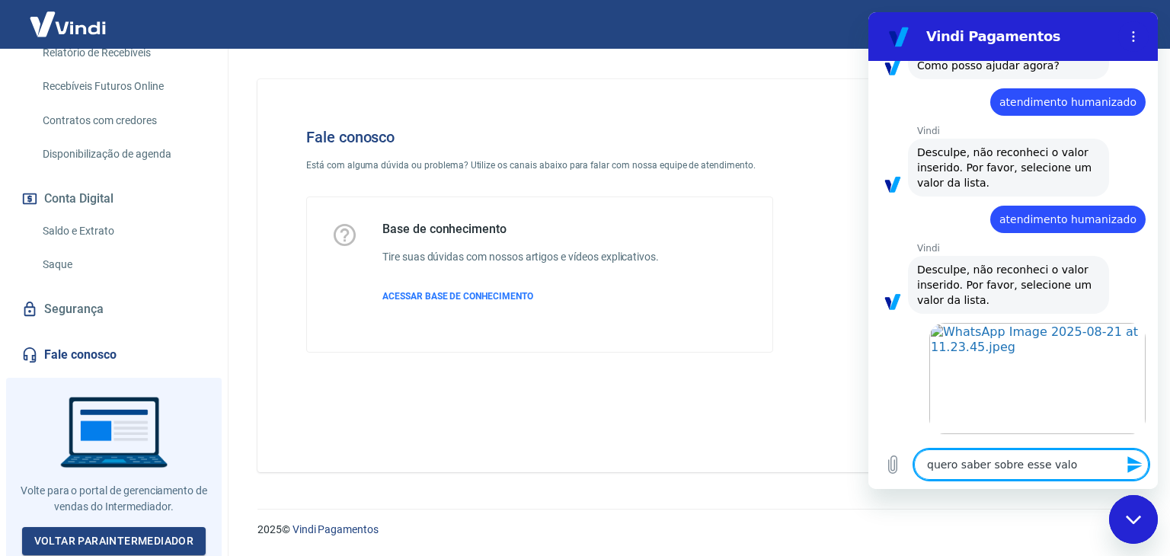
type textarea "quero saber sobre esse valor"
type textarea "x"
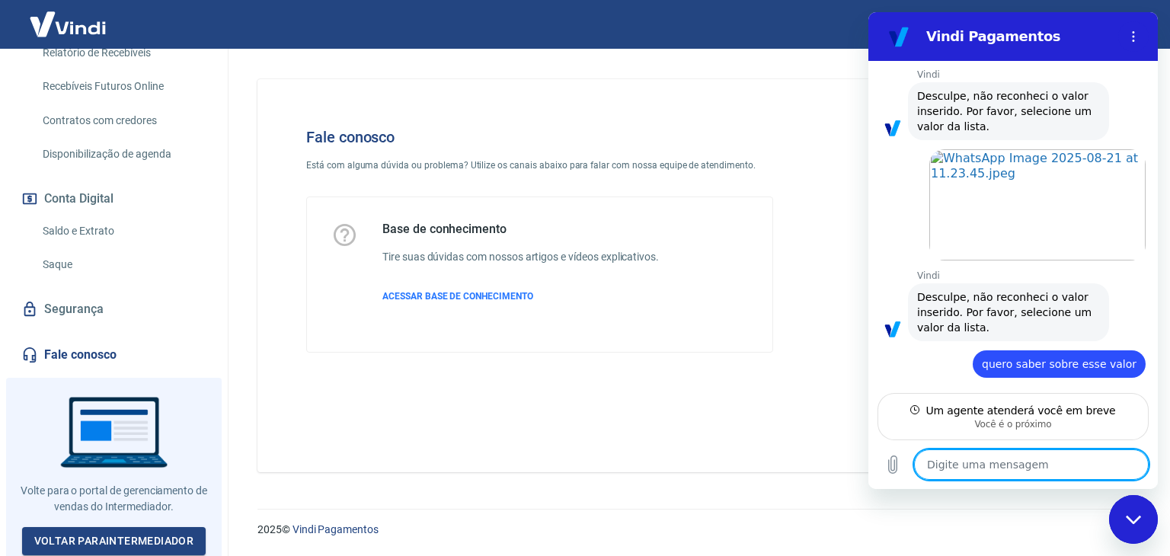
scroll to position [1687, 0]
type textarea "x"
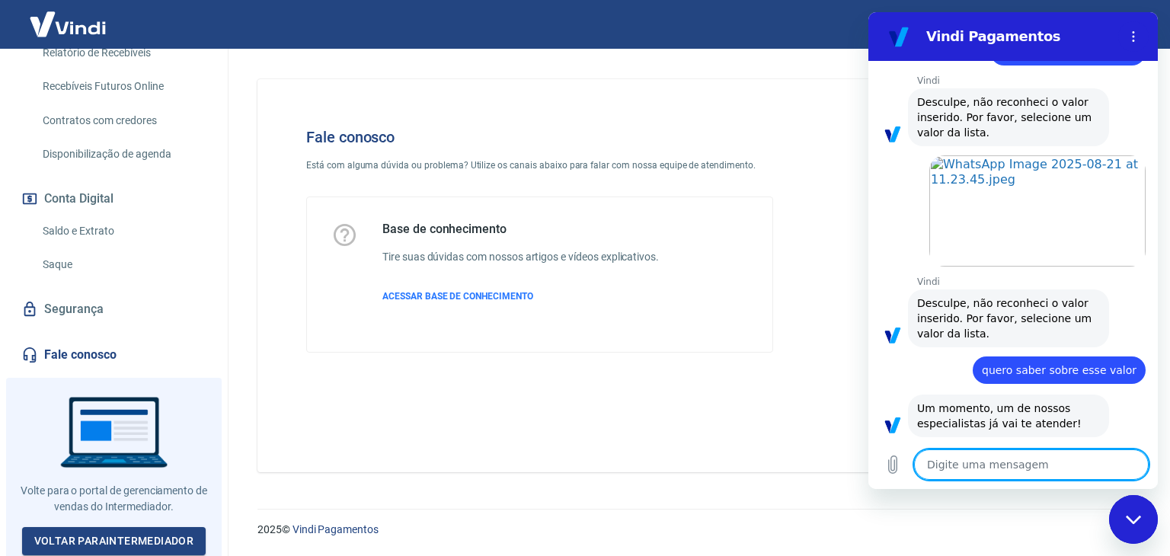
scroll to position [1685, 0]
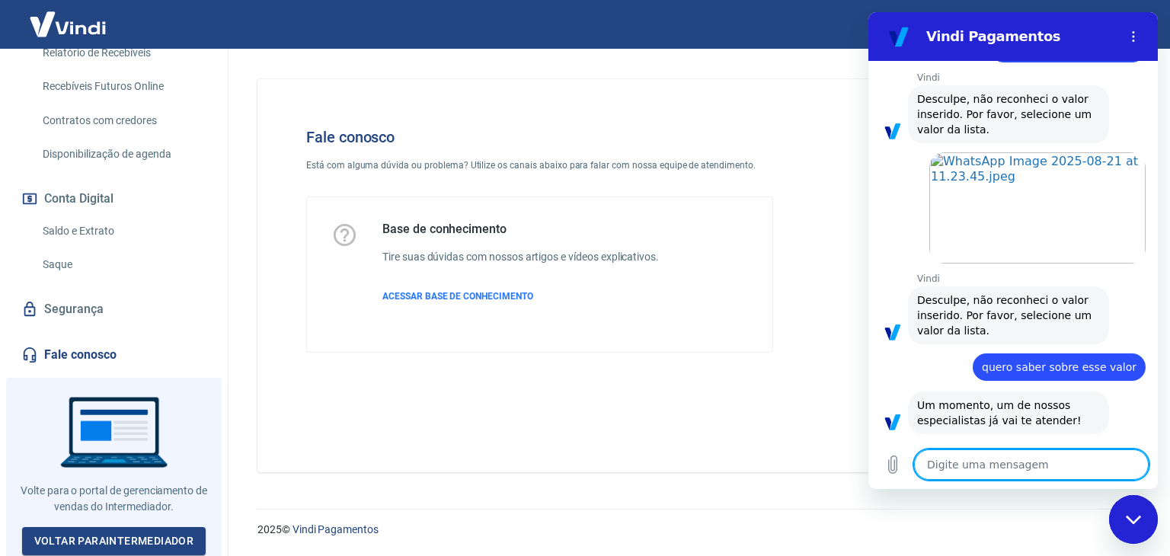
type textarea "b"
type textarea "x"
type textarea "bo"
type textarea "x"
type textarea "bo"
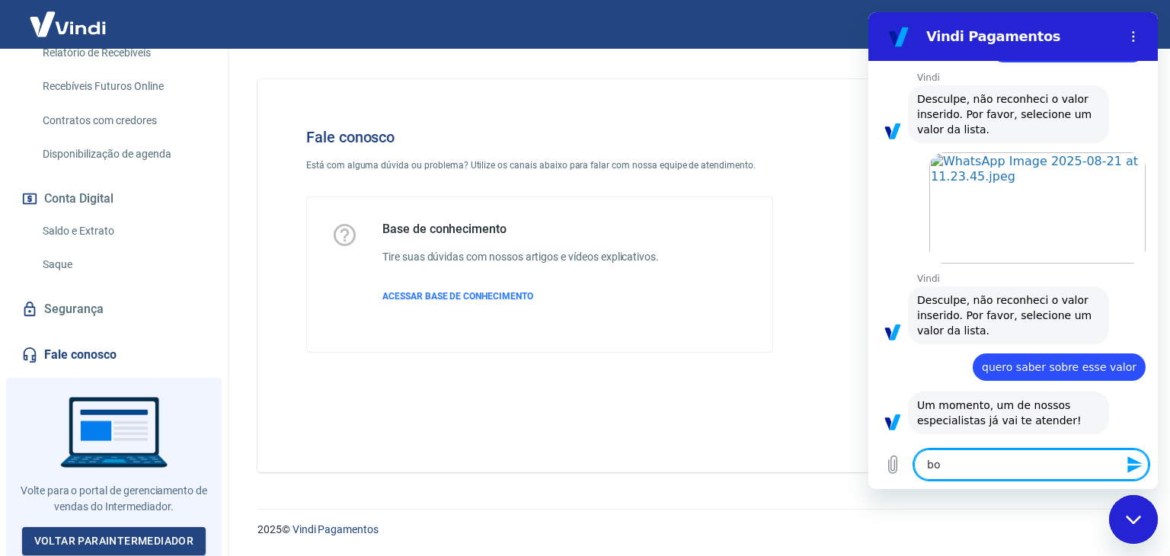
type textarea "x"
type textarea "bo"
type textarea "x"
type textarea "boa"
type textarea "x"
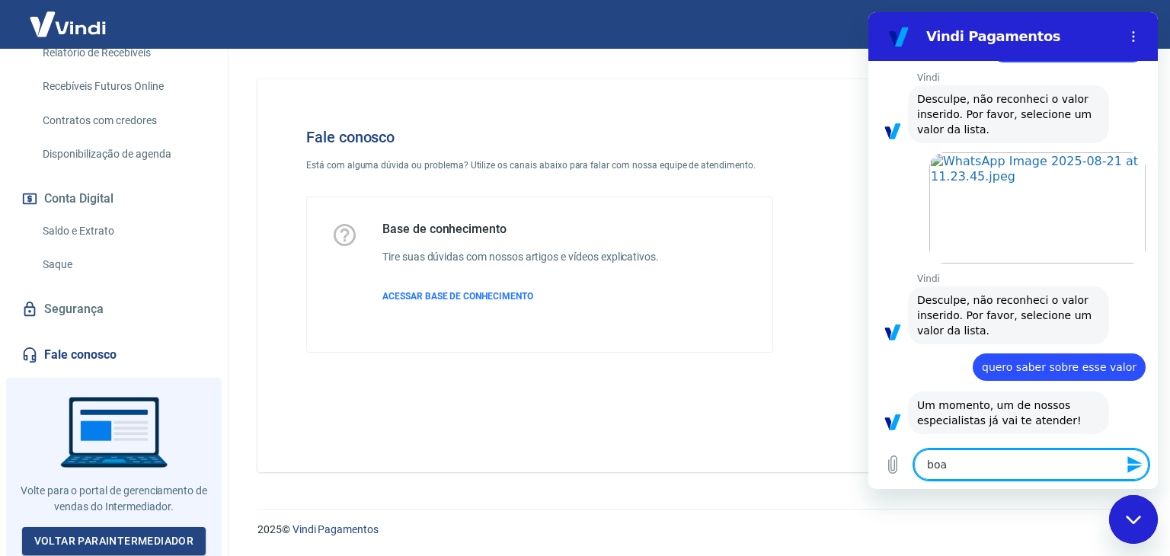
type textarea "boa"
type textarea "x"
type textarea "boa t"
type textarea "x"
type textarea "boa ta"
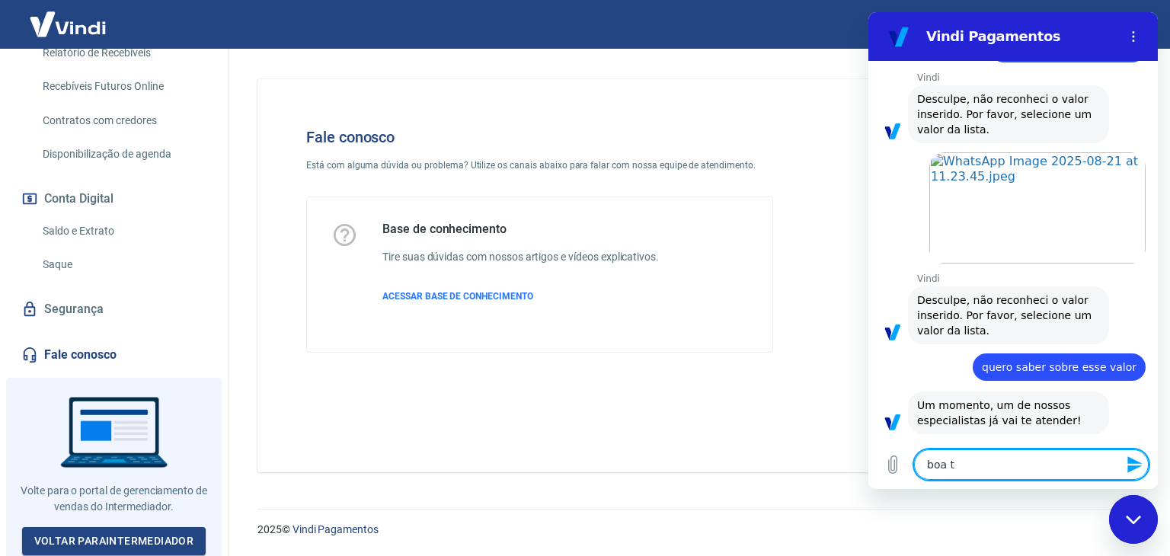
type textarea "x"
type textarea "boa tar"
type textarea "x"
type textarea "boa tard"
type textarea "x"
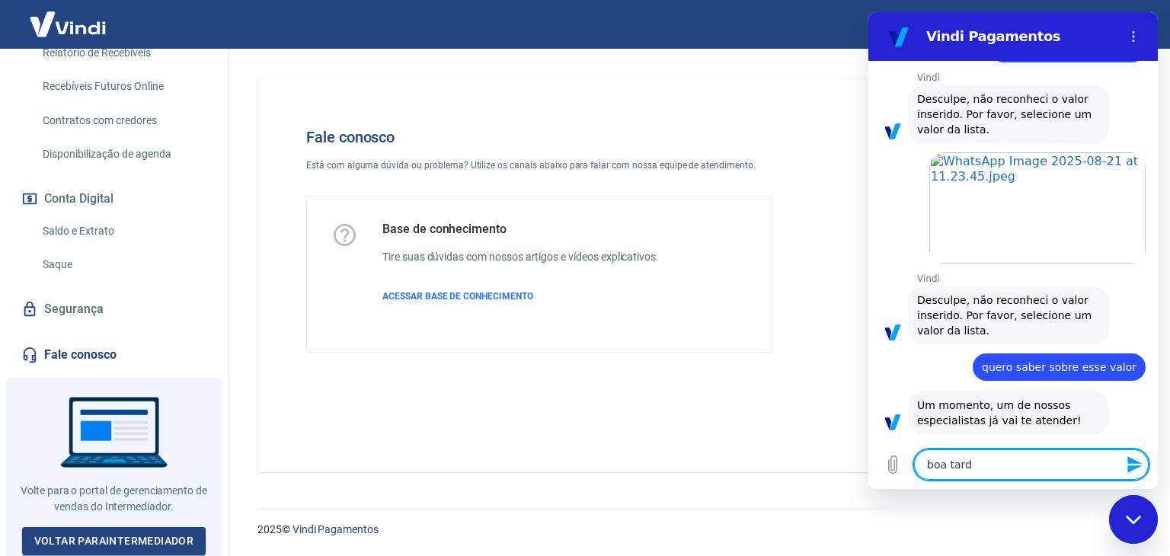
type textarea "boa tarde"
type textarea "x"
type textarea "boa tarde"
type textarea "x"
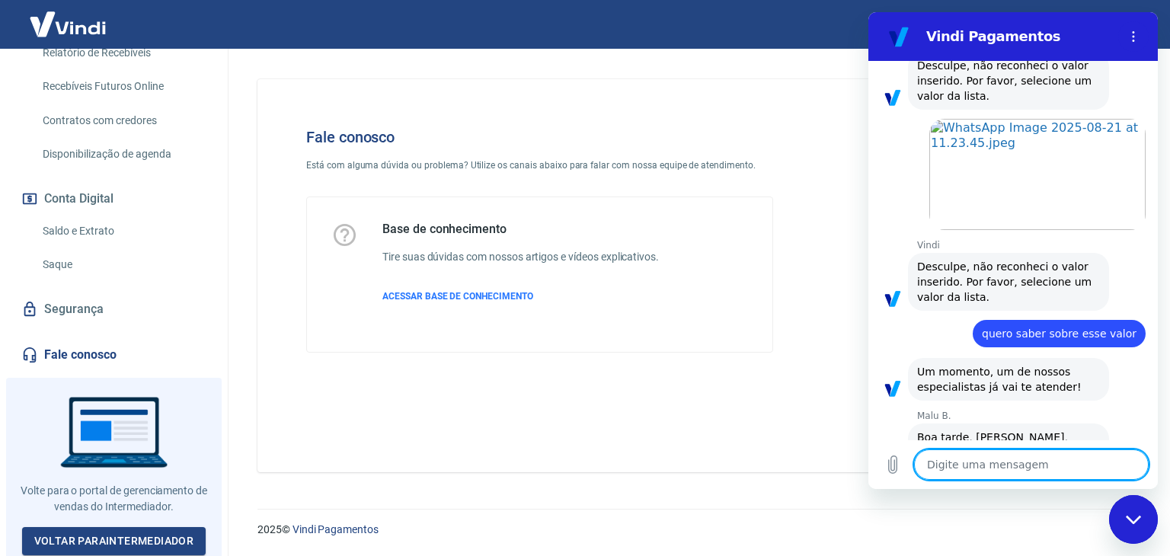
scroll to position [1722, 0]
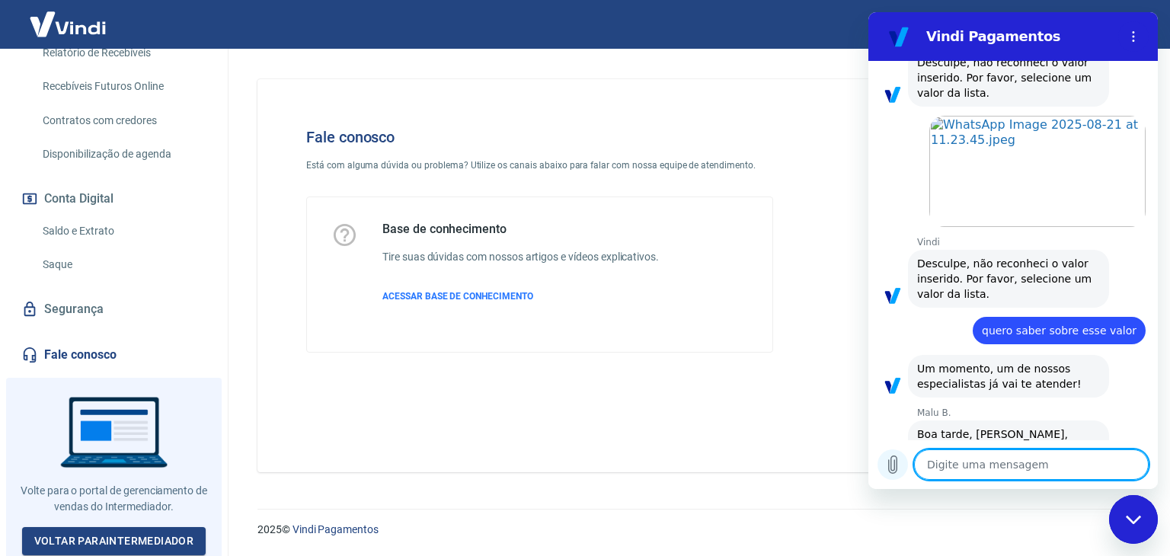
click at [887, 458] on icon "Carregar arquivo" at bounding box center [893, 465] width 18 height 18
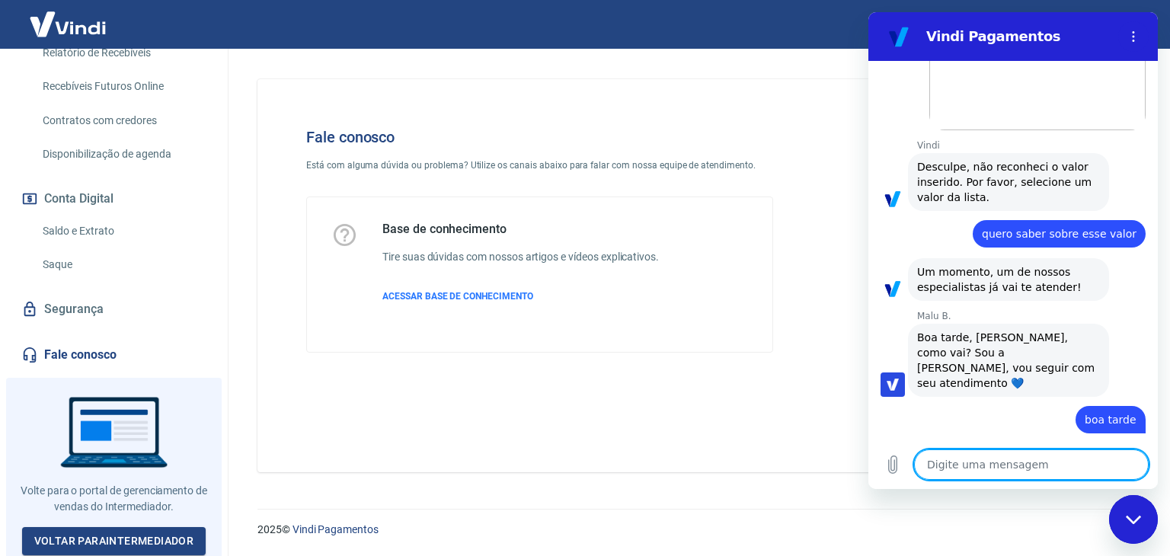
scroll to position [1816, 0]
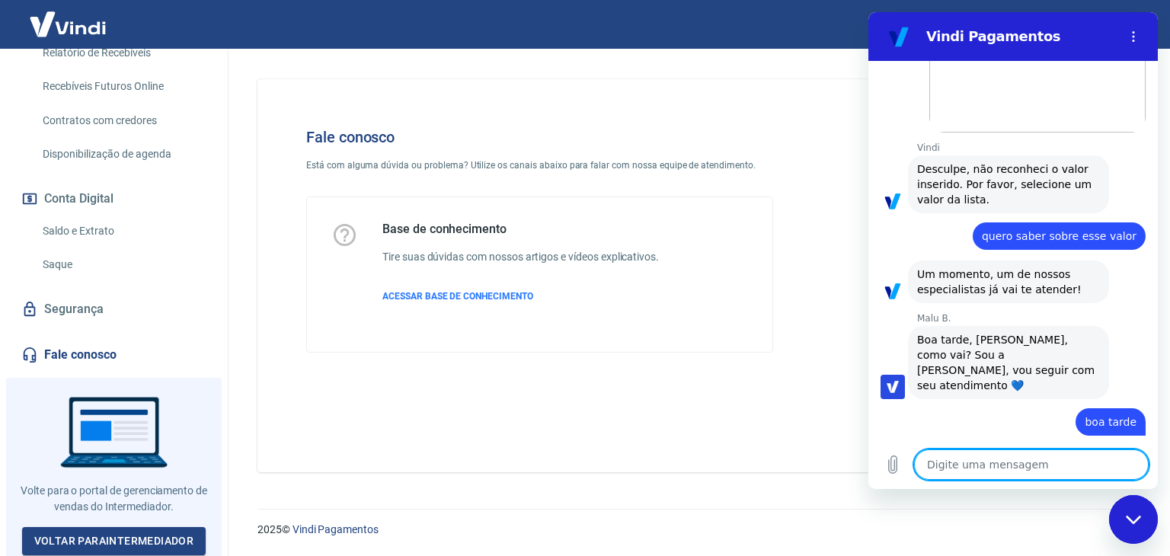
type textarea "x"
type textarea "r"
type textarea "x"
type textarea "re"
type textarea "x"
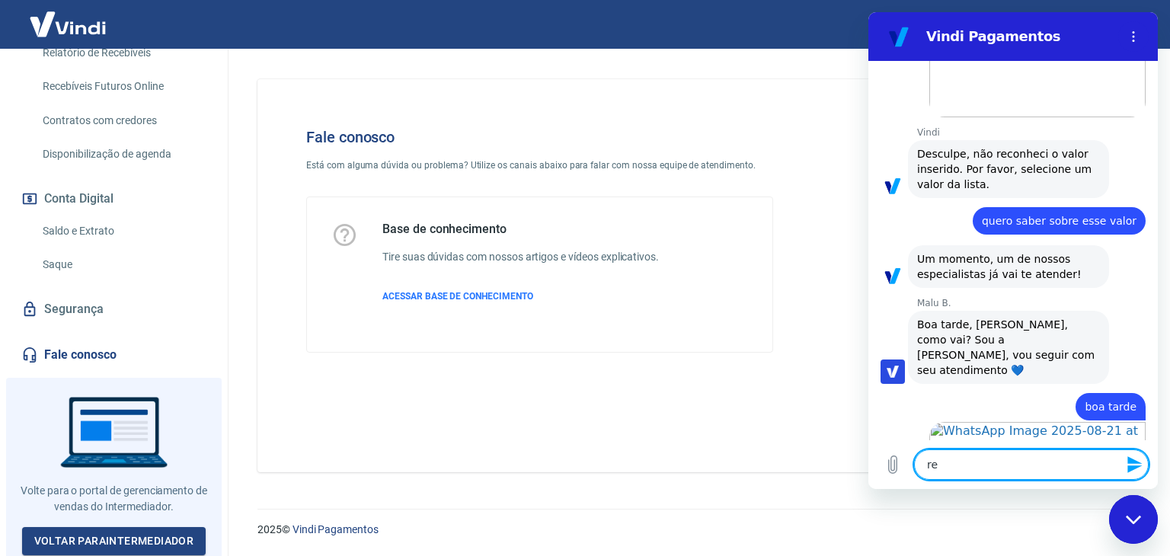
type textarea "rec"
type textarea "x"
type textarea "rece"
type textarea "x"
type textarea "receb"
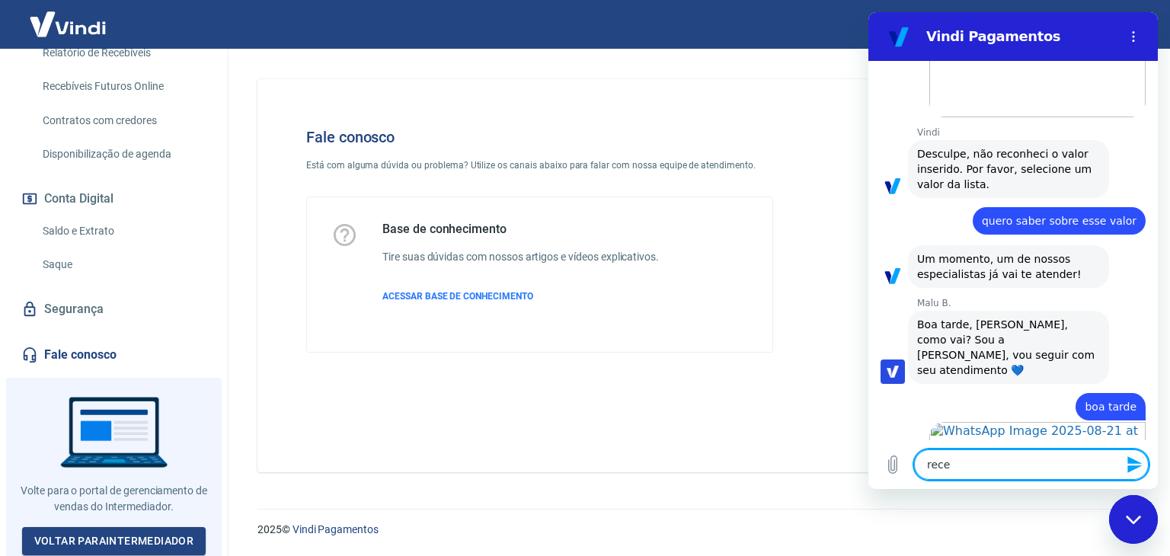
type textarea "x"
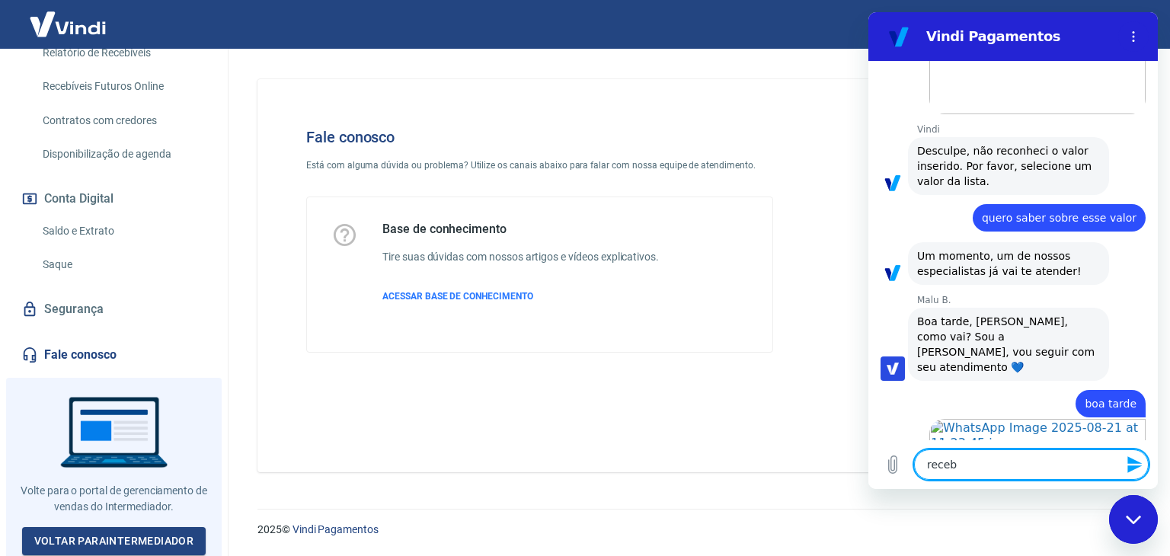
type textarea "recebi"
type textarea "x"
type textarea "recebi"
type textarea "x"
type textarea "recebi e"
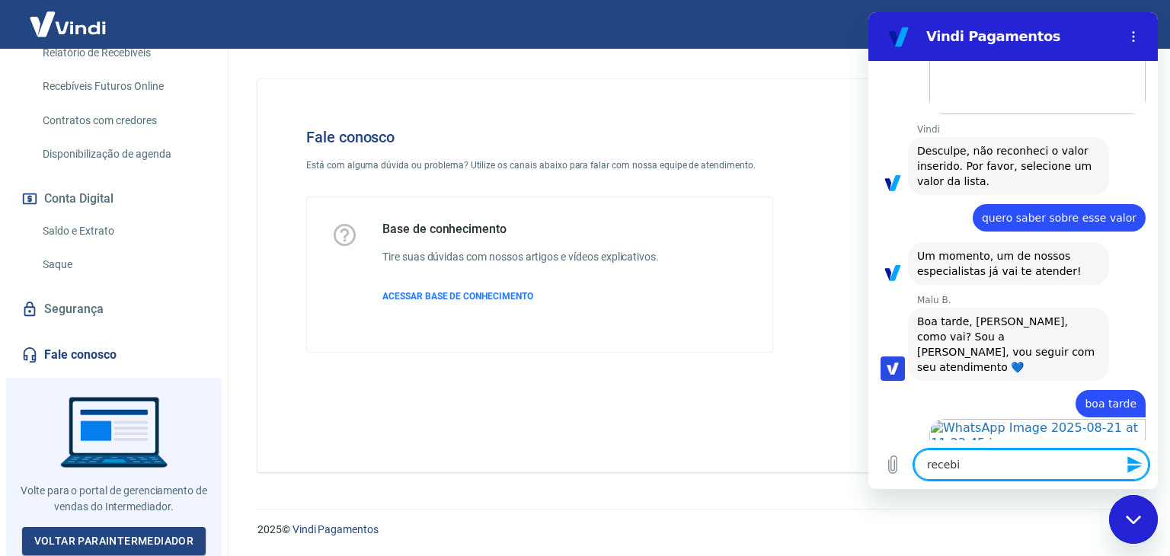
type textarea "x"
type textarea "recebi es"
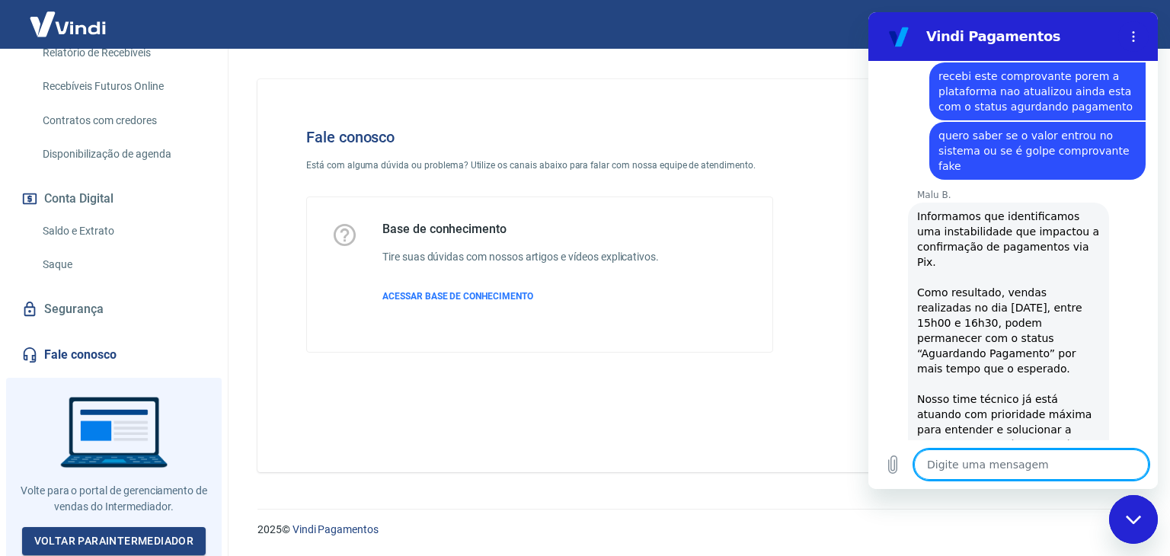
scroll to position [2307, 0]
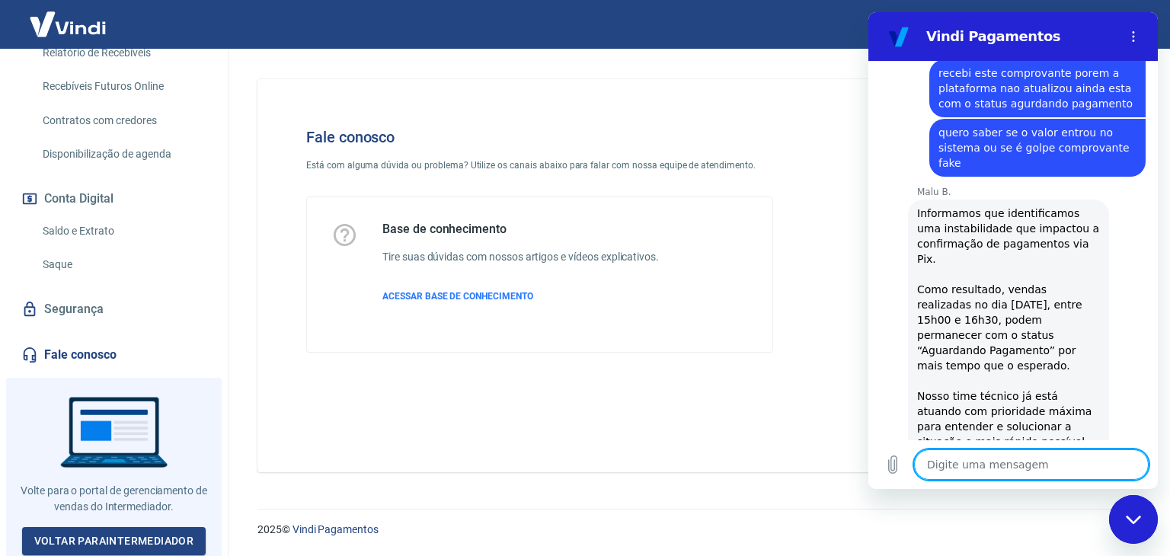
click at [1009, 464] on textarea at bounding box center [1031, 464] width 235 height 30
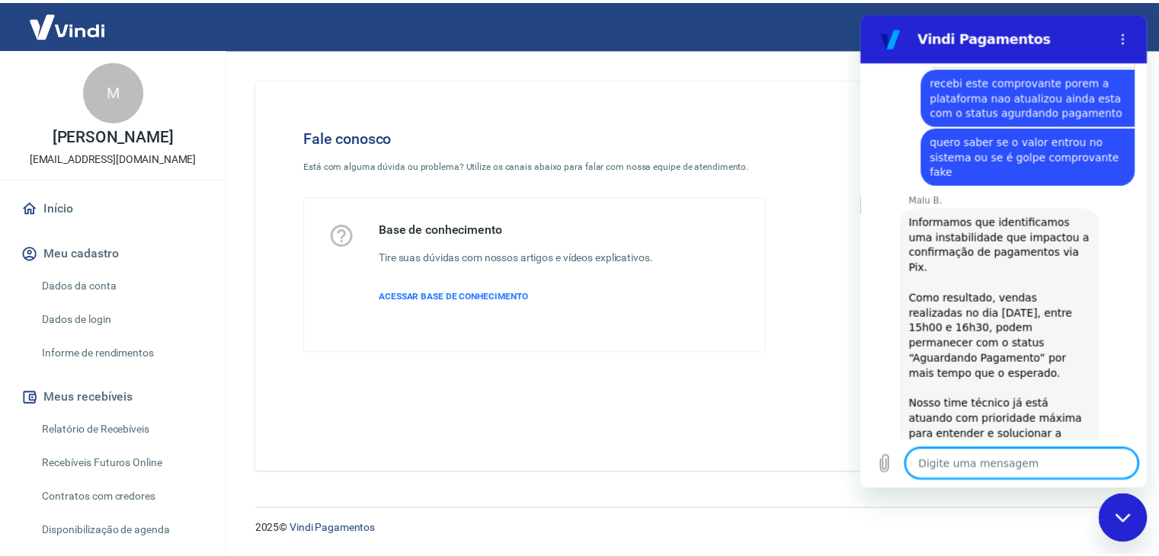
scroll to position [2333, 0]
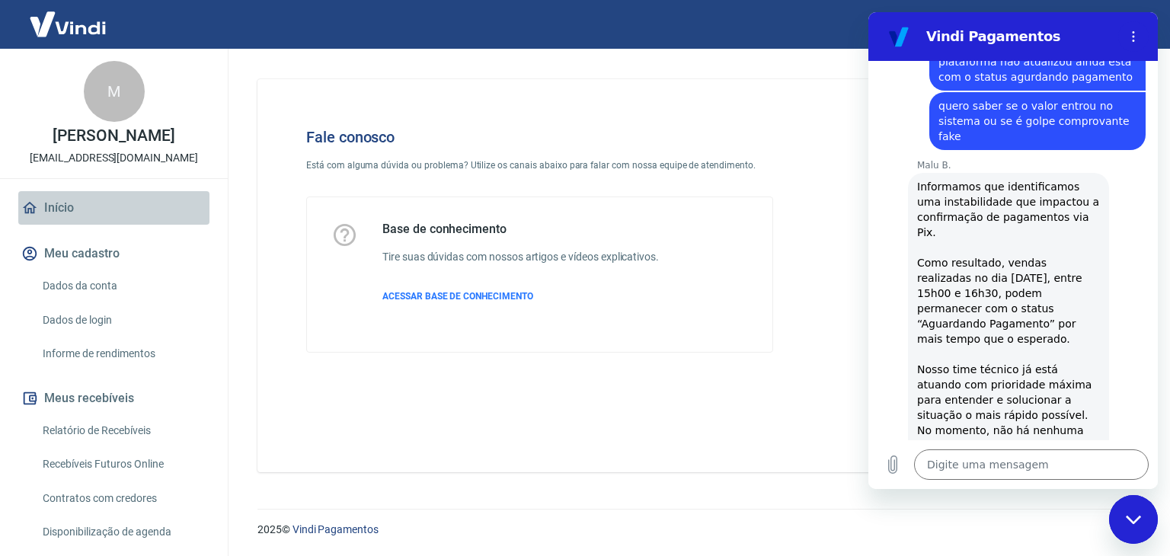
click at [116, 197] on link "Início" at bounding box center [113, 208] width 191 height 34
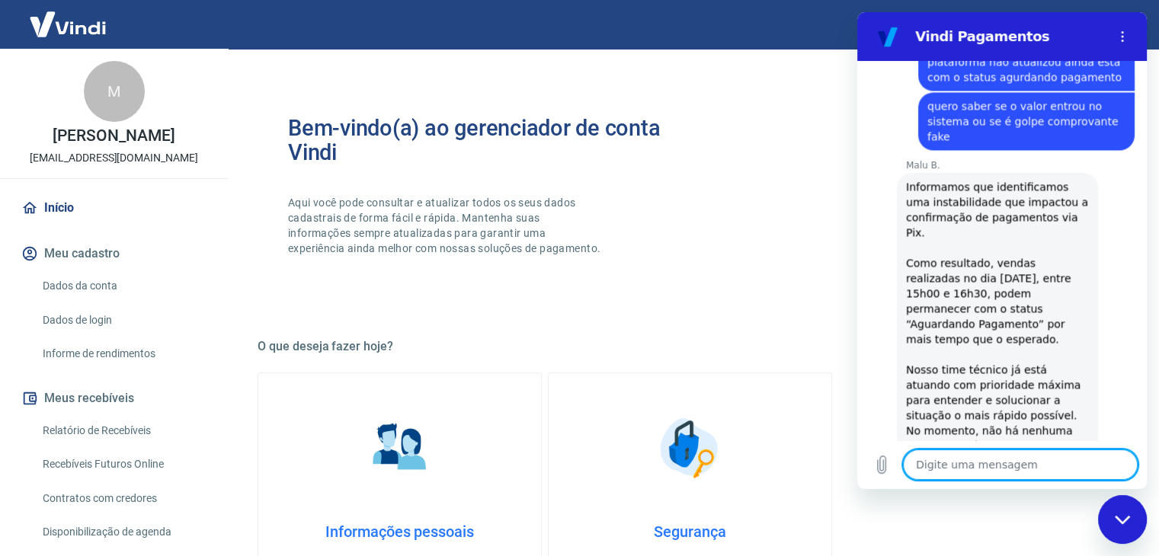
click at [683, 291] on div "Bem-vindo(a) ao gerenciador de conta Vindi Aqui você pode consultar e atualizar…" at bounding box center [689, 199] width 865 height 217
